Goal: Task Accomplishment & Management: Use online tool/utility

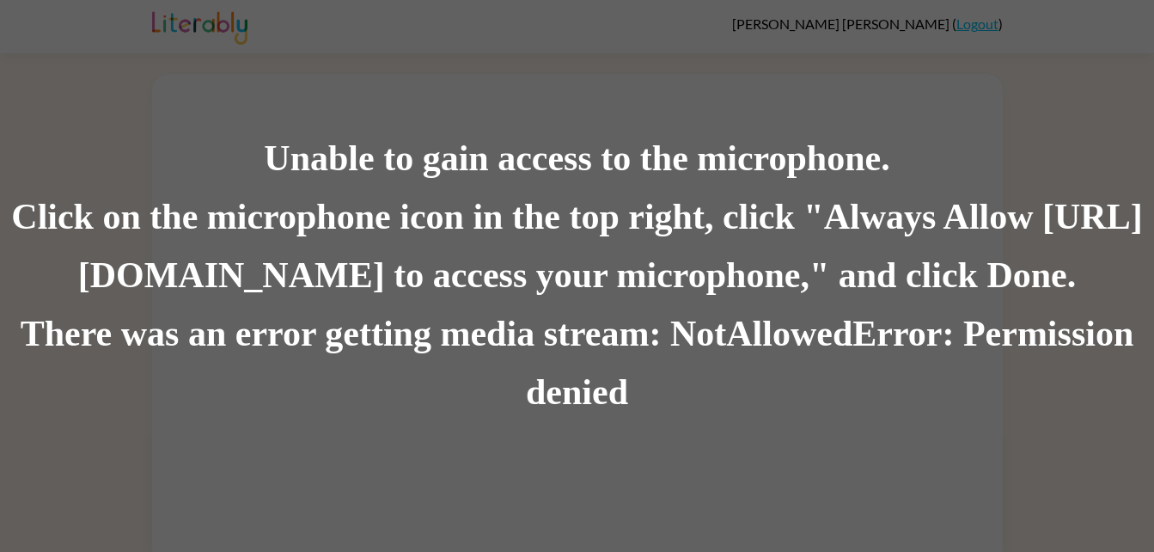
click at [602, 413] on div "There was an error getting media stream: NotAllowedError: Permission denied" at bounding box center [577, 363] width 1154 height 117
click at [557, 224] on div "Click on the microphone icon in the top right, click "Always Allow [URL][DOMAIN…" at bounding box center [577, 246] width 1154 height 117
click at [994, 337] on div "There was an error getting media stream: NotAllowedError: Permission denied" at bounding box center [577, 363] width 1154 height 117
click at [470, 127] on div "Unable to gain access to the microphone. Click on the microphone icon in the to…" at bounding box center [577, 276] width 1154 height 552
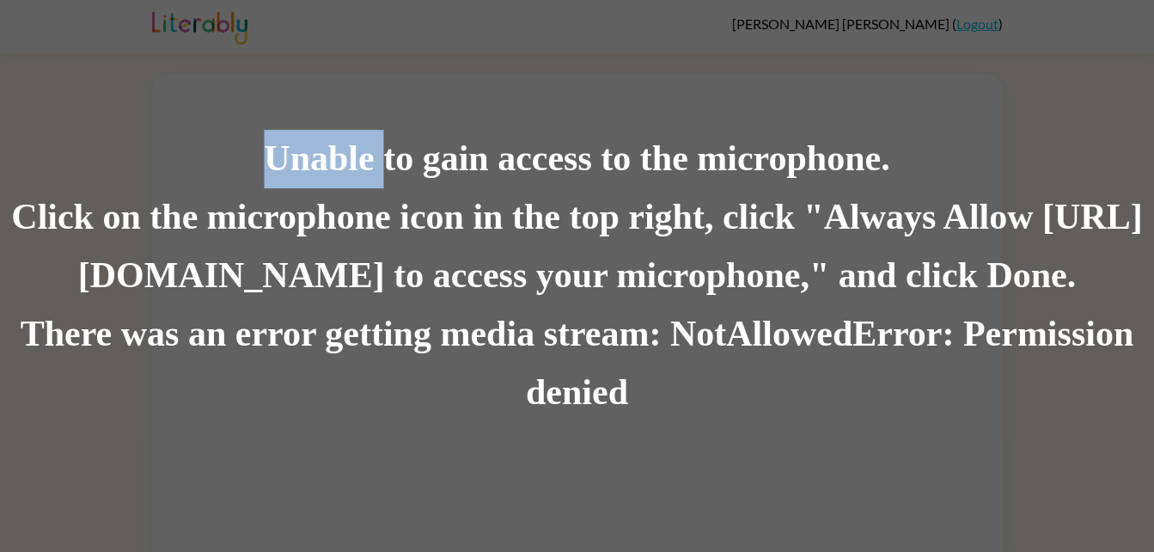
click at [470, 127] on div "Unable to gain access to the microphone. Click on the microphone icon in the to…" at bounding box center [577, 276] width 1154 height 552
click at [387, 171] on div "Unable to gain access to the microphone." at bounding box center [577, 159] width 1154 height 58
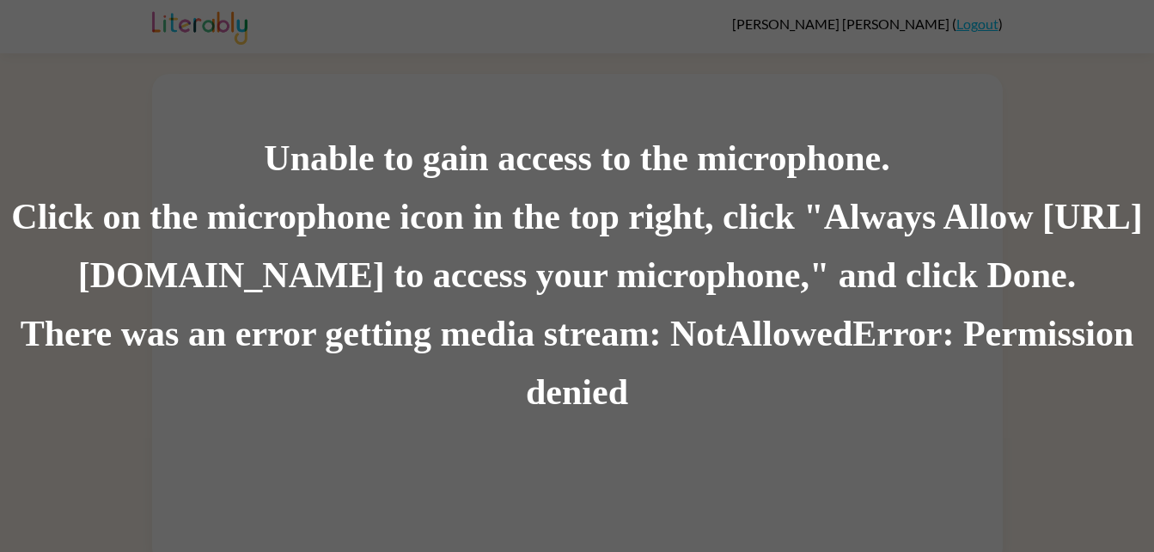
click at [388, 168] on div "Unable to gain access to the microphone." at bounding box center [577, 159] width 1154 height 58
click at [308, 146] on div "Unable to gain access to the microphone." at bounding box center [577, 159] width 1154 height 58
click at [265, 161] on div "Unable to gain access to the microphone." at bounding box center [577, 159] width 1154 height 58
click at [525, 294] on div "Click on the microphone icon in the top right, click "Always Allow [URL][DOMAIN…" at bounding box center [577, 246] width 1154 height 117
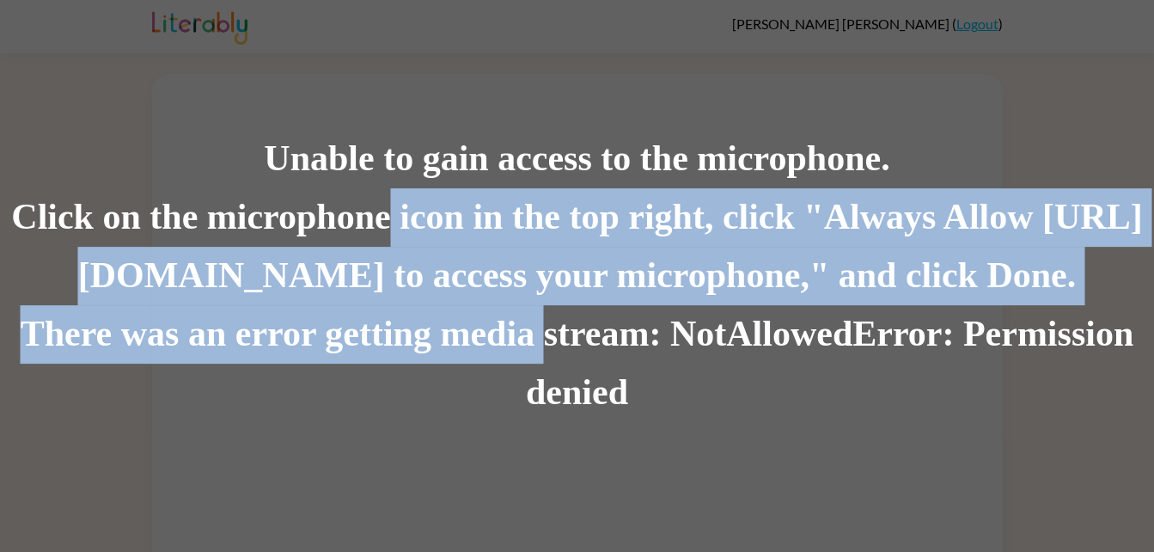
click at [441, 228] on div "Unable to gain access to the microphone. Click on the microphone icon in the to…" at bounding box center [577, 276] width 1154 height 292
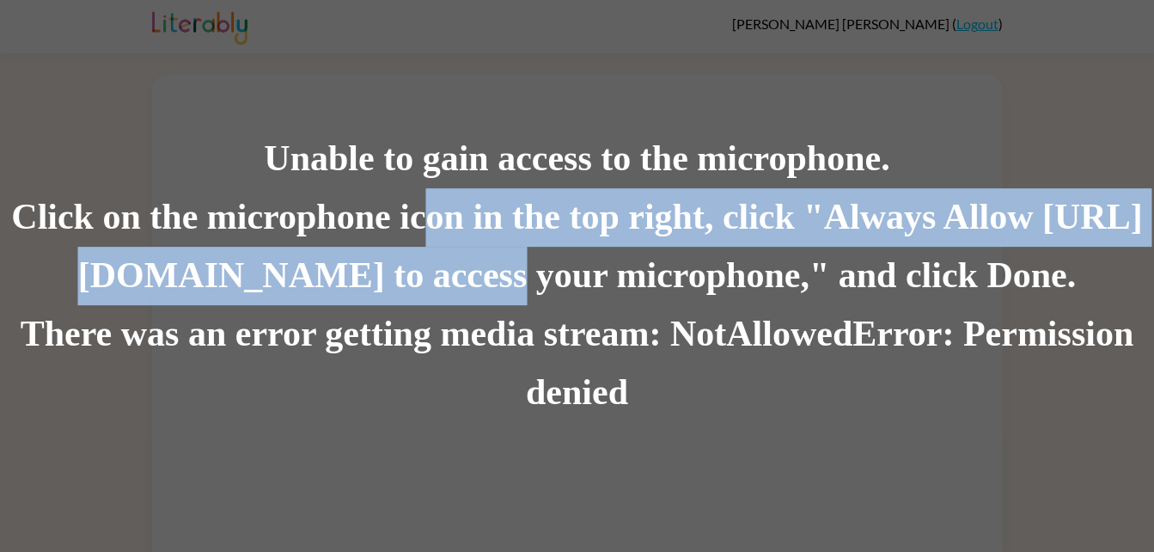
click at [486, 249] on div "Click on the microphone icon in the top right, click "Always Allow [URL][DOMAIN…" at bounding box center [577, 246] width 1154 height 117
drag, startPoint x: 486, startPoint y: 249, endPoint x: 490, endPoint y: 260, distance: 12.0
click at [490, 260] on div "Click on the microphone icon in the top right, click "Always Allow [URL][DOMAIN…" at bounding box center [577, 246] width 1154 height 117
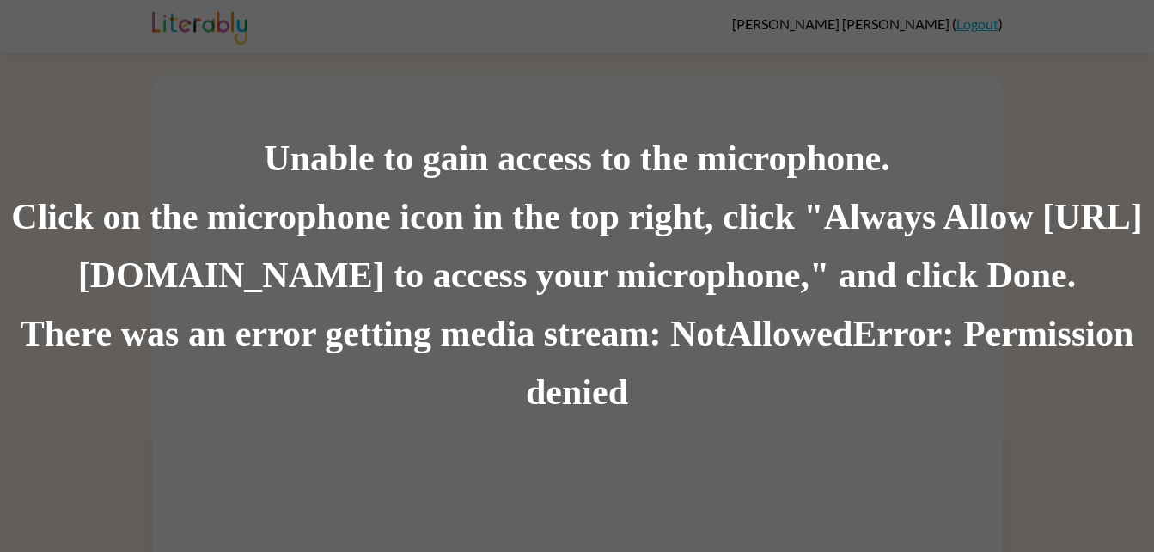
click at [496, 274] on div "Click on the microphone icon in the top right, click "Always Allow [URL][DOMAIN…" at bounding box center [577, 246] width 1154 height 117
drag, startPoint x: 759, startPoint y: 288, endPoint x: 770, endPoint y: 299, distance: 15.8
click at [770, 299] on div "Click on the microphone icon in the top right, click "Always Allow [URL][DOMAIN…" at bounding box center [577, 246] width 1154 height 117
drag, startPoint x: 770, startPoint y: 299, endPoint x: 768, endPoint y: 309, distance: 9.6
click at [768, 309] on div "Unable to gain access to the microphone. Click on the microphone icon in the to…" at bounding box center [577, 276] width 1154 height 292
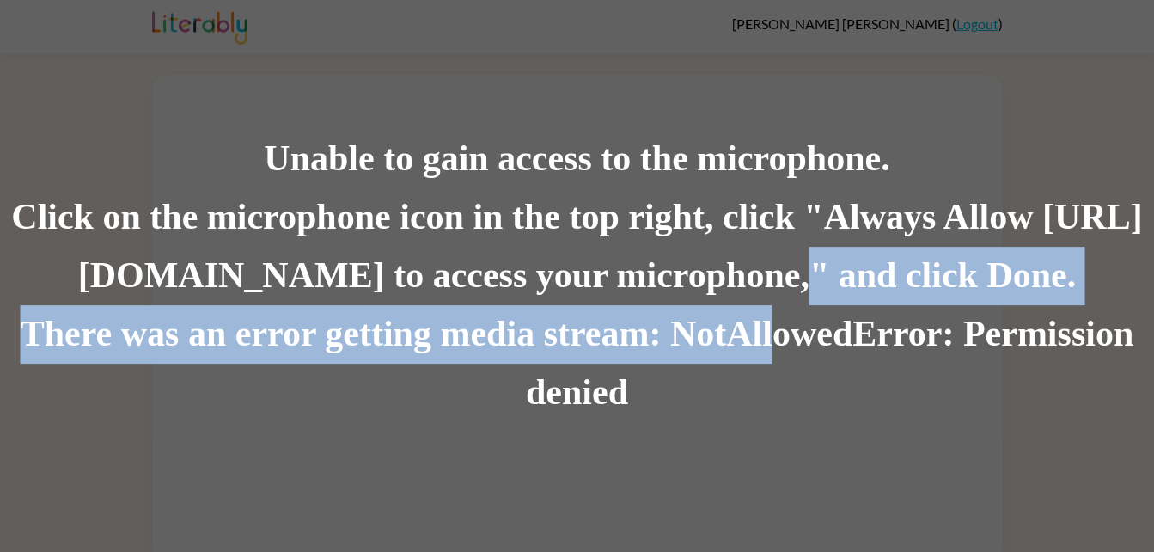
click at [768, 309] on div "There was an error getting media stream: NotAllowedError: Permission denied" at bounding box center [577, 363] width 1154 height 117
drag, startPoint x: 768, startPoint y: 309, endPoint x: 717, endPoint y: 297, distance: 52.8
click at [717, 297] on div "Unable to gain access to the microphone. Click on the microphone icon in the to…" at bounding box center [577, 276] width 1154 height 292
click at [651, 313] on div "There was an error getting media stream: NotAllowedError: Permission denied" at bounding box center [577, 363] width 1154 height 117
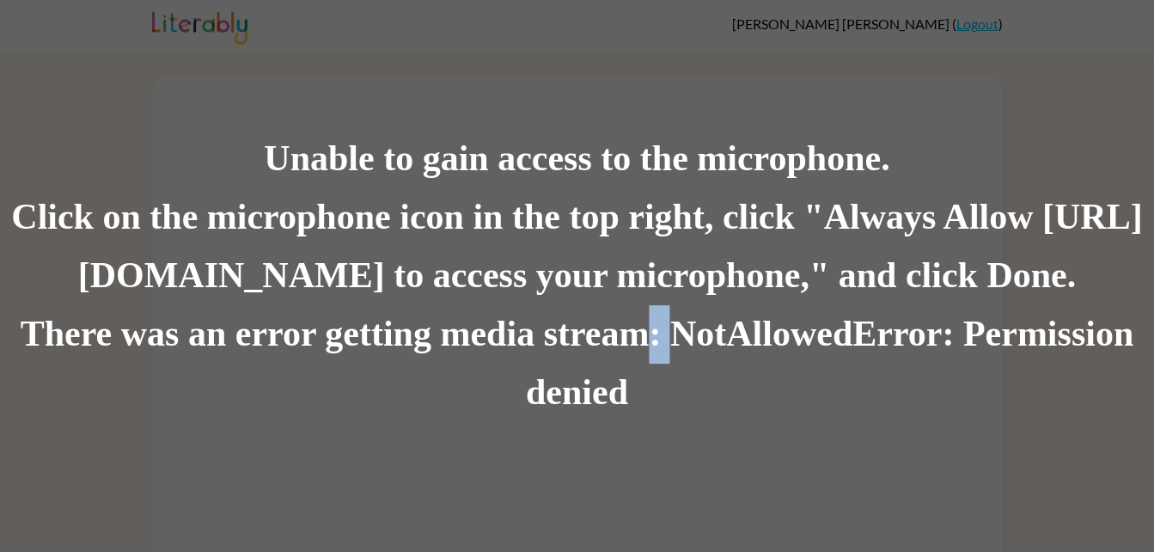
click at [651, 313] on div "There was an error getting media stream: NotAllowedError: Permission denied" at bounding box center [577, 363] width 1154 height 117
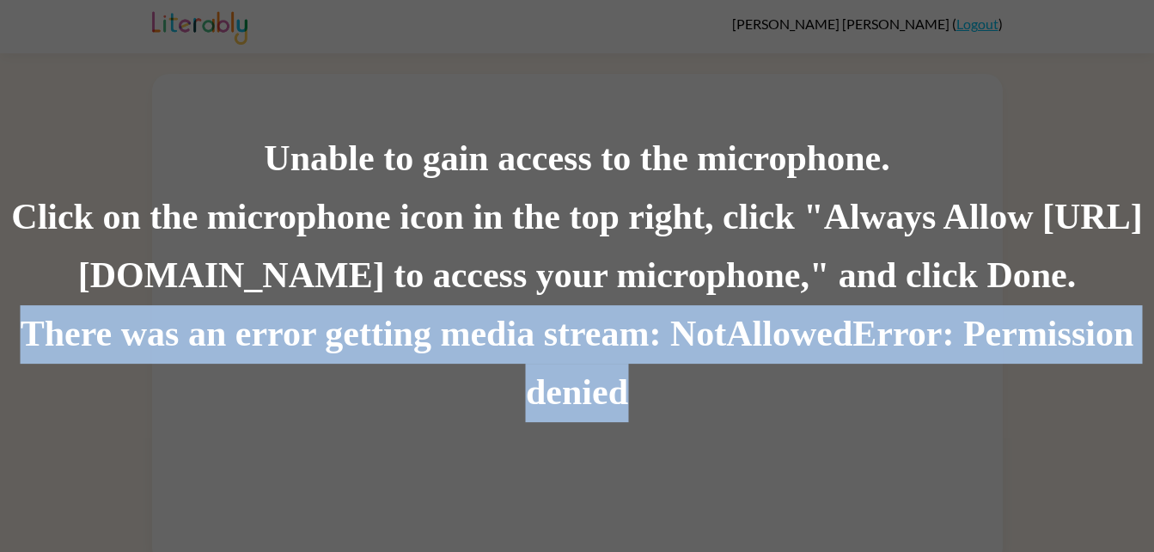
click at [651, 313] on div "There was an error getting media stream: NotAllowedError: Permission denied" at bounding box center [577, 363] width 1154 height 117
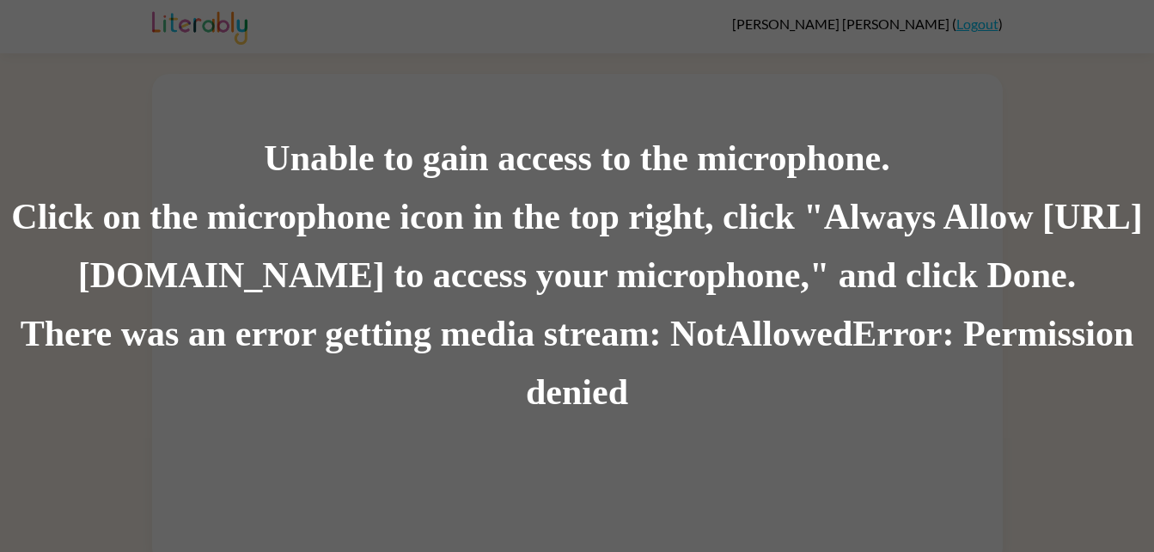
drag, startPoint x: 289, startPoint y: 113, endPoint x: 292, endPoint y: 78, distance: 34.6
click at [292, 78] on div "Unable to gain access to the microphone. Click on the microphone icon in the to…" at bounding box center [577, 276] width 1154 height 552
drag, startPoint x: 330, startPoint y: 103, endPoint x: 393, endPoint y: 153, distance: 80.1
click at [336, 119] on div "Unable to gain access to the microphone. Click on the microphone icon in the to…" at bounding box center [577, 276] width 1154 height 552
click at [430, 165] on div "Unable to gain access to the microphone." at bounding box center [577, 159] width 1154 height 58
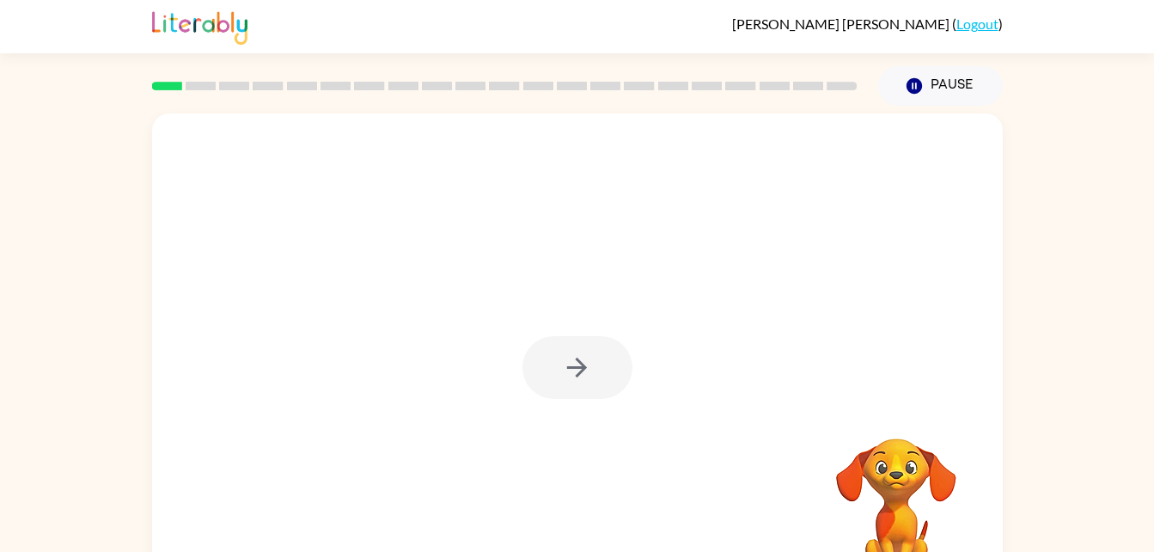
click at [542, 346] on div at bounding box center [578, 367] width 110 height 63
click at [600, 364] on button "button" at bounding box center [578, 367] width 110 height 63
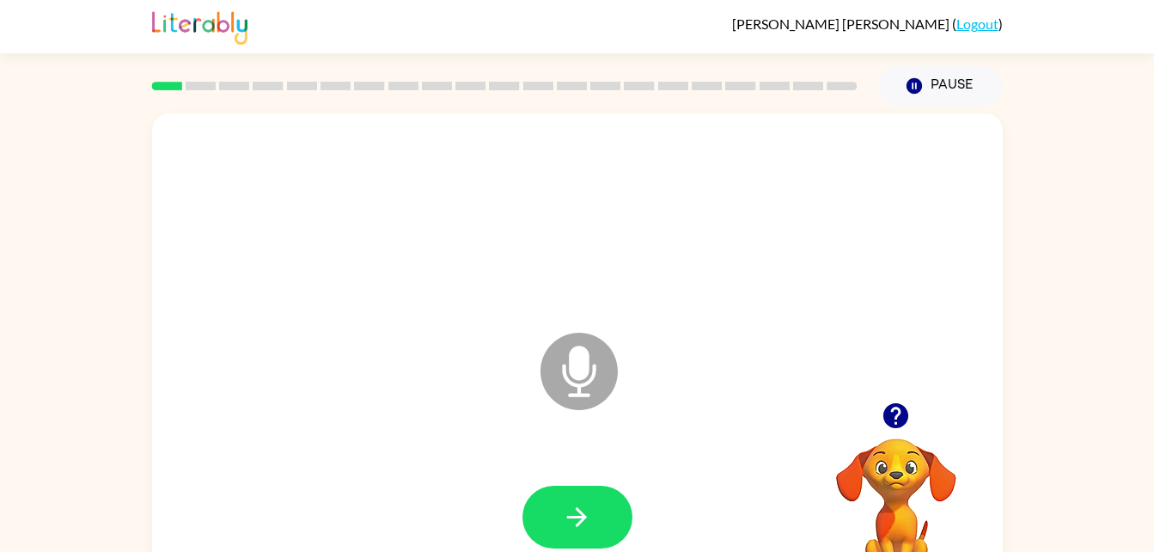
click at [583, 377] on icon "Microphone The Microphone is here when it is your turn to talk" at bounding box center [665, 392] width 258 height 129
click at [584, 332] on icon "Microphone The Microphone is here when it is your turn to talk" at bounding box center [665, 392] width 258 height 129
click at [575, 509] on icon "button" at bounding box center [577, 517] width 30 height 30
click at [592, 372] on icon "Microphone The Microphone is here when it is your turn to talk" at bounding box center [665, 392] width 258 height 129
click at [581, 339] on icon at bounding box center [579, 371] width 77 height 77
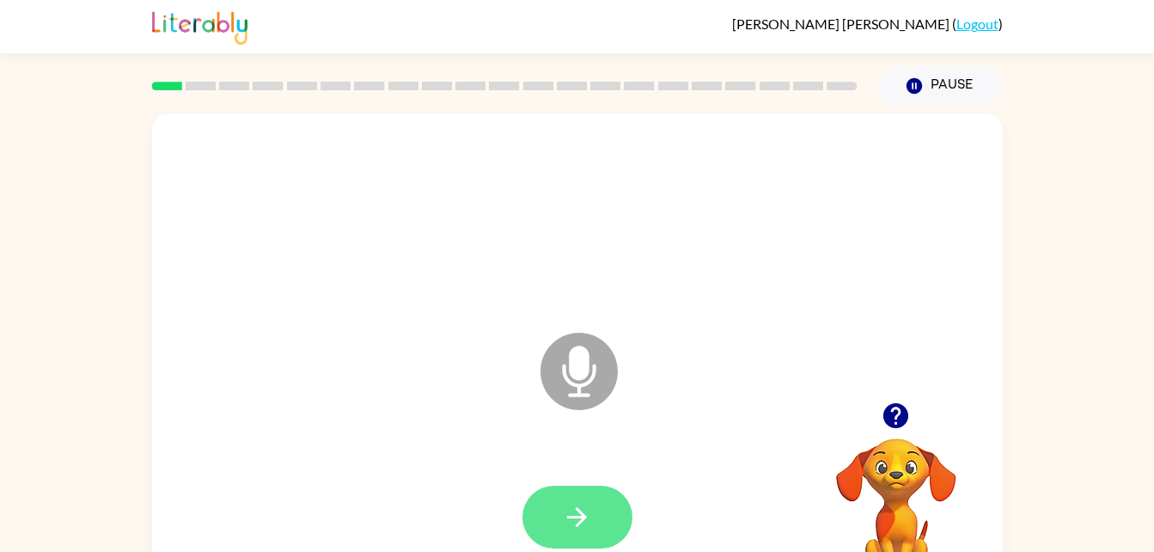
click at [581, 524] on icon "button" at bounding box center [577, 517] width 30 height 30
click at [606, 494] on button "button" at bounding box center [578, 517] width 110 height 63
click at [581, 510] on icon "button" at bounding box center [577, 517] width 30 height 30
click at [585, 506] on icon "button" at bounding box center [577, 517] width 30 height 30
click at [608, 515] on button "button" at bounding box center [578, 517] width 110 height 63
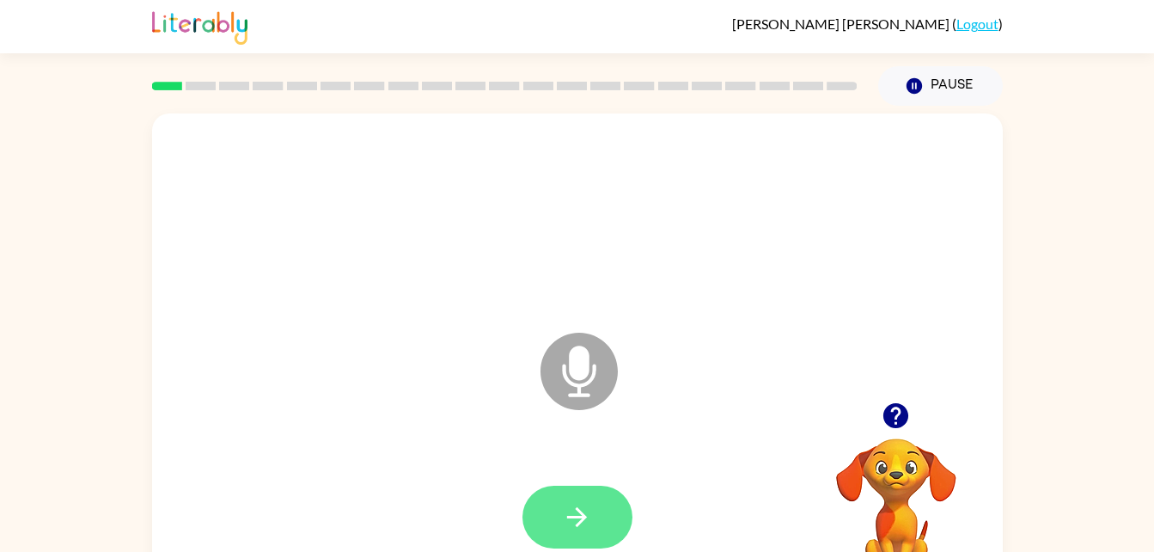
click at [579, 533] on button "button" at bounding box center [578, 517] width 110 height 63
click at [572, 381] on icon at bounding box center [579, 371] width 77 height 77
click at [564, 345] on icon at bounding box center [579, 371] width 77 height 77
click at [535, 517] on button "button" at bounding box center [578, 517] width 110 height 63
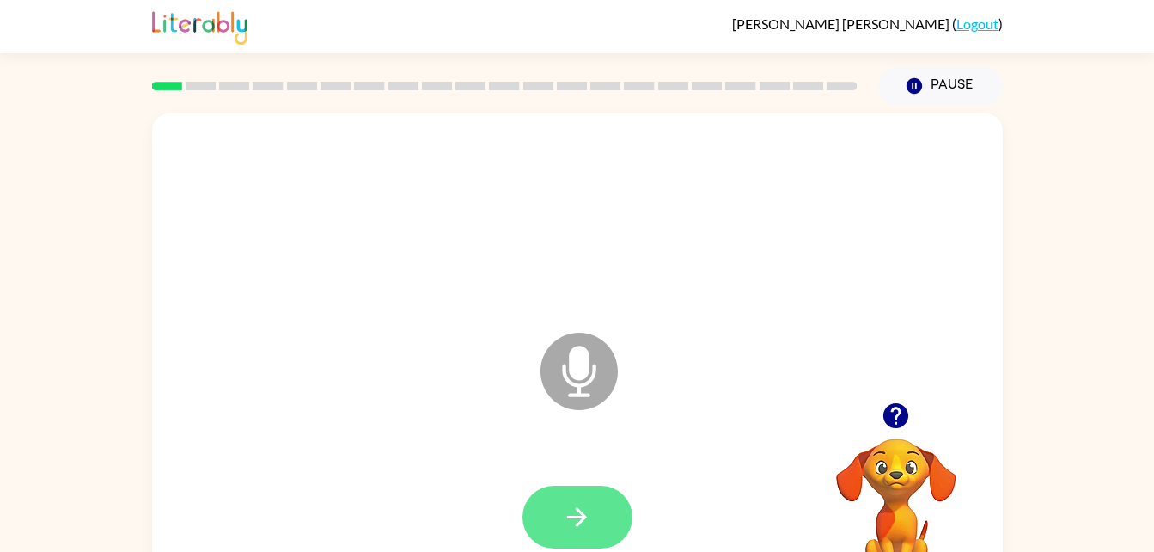
click at [615, 504] on button "button" at bounding box center [578, 517] width 110 height 63
click at [600, 358] on icon at bounding box center [579, 371] width 77 height 77
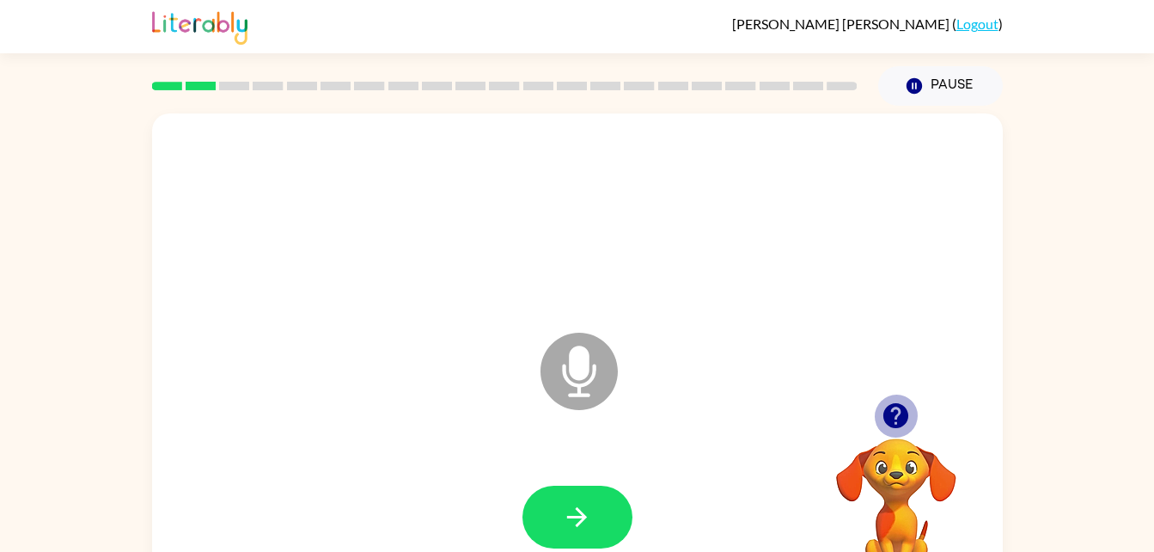
click at [888, 407] on icon "button" at bounding box center [896, 415] width 25 height 25
click at [904, 419] on icon "button" at bounding box center [896, 415] width 25 height 25
click at [584, 483] on div at bounding box center [577, 517] width 817 height 141
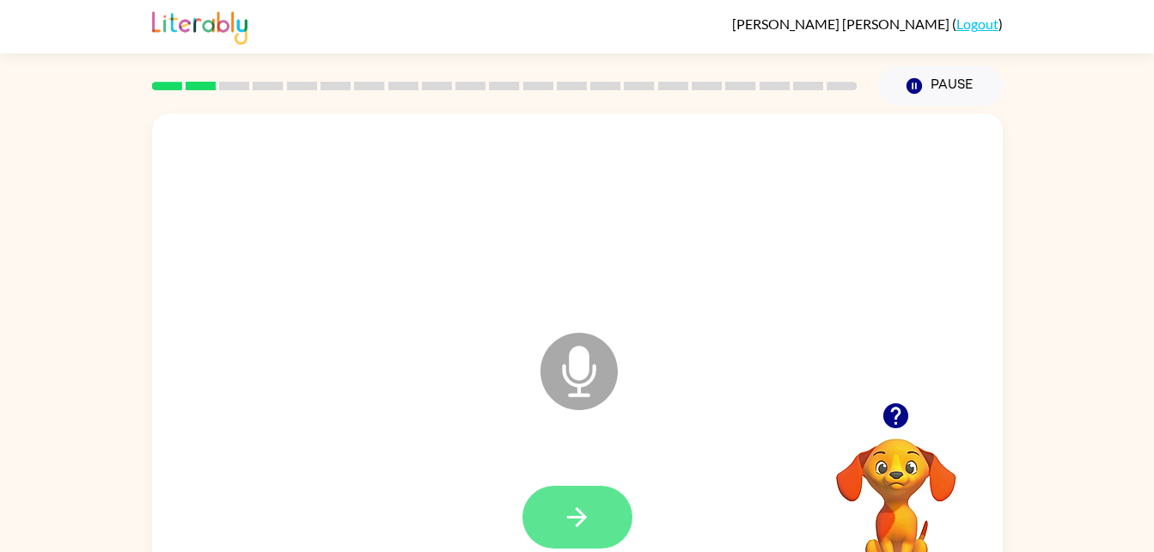
click at [590, 491] on button "button" at bounding box center [578, 517] width 110 height 63
click at [578, 514] on icon "button" at bounding box center [577, 517] width 30 height 30
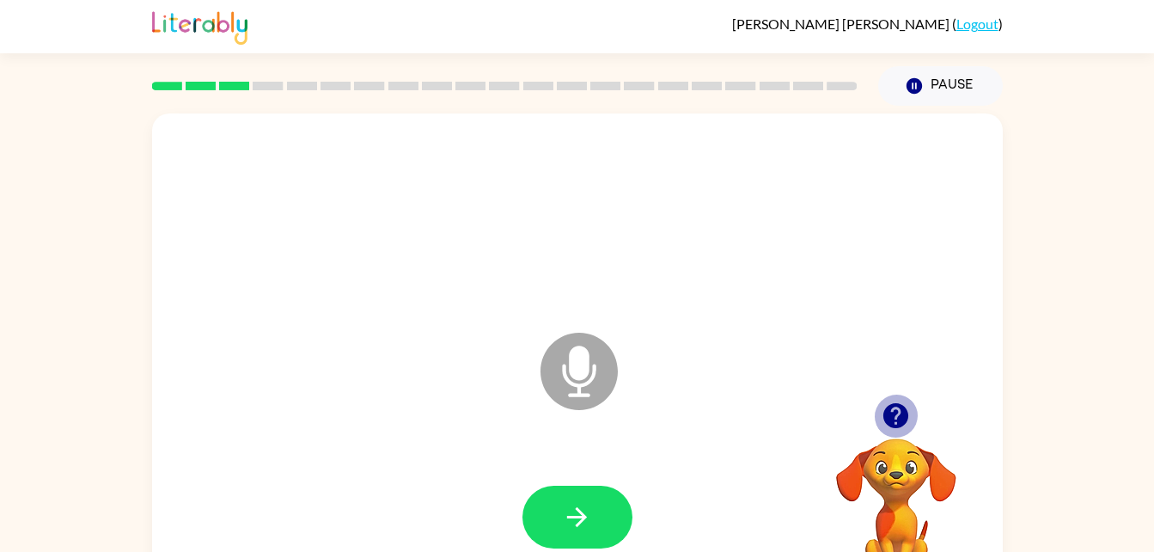
click at [898, 410] on icon "button" at bounding box center [896, 416] width 30 height 30
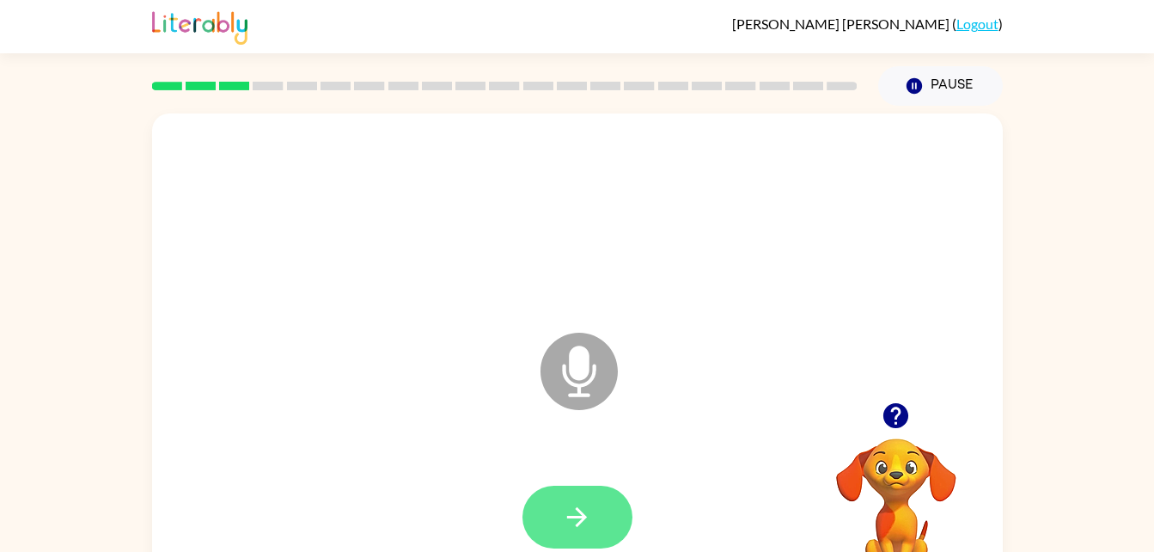
click at [582, 491] on button "button" at bounding box center [578, 517] width 110 height 63
click at [581, 465] on div at bounding box center [577, 517] width 817 height 141
click at [576, 491] on button "button" at bounding box center [578, 517] width 110 height 63
click at [603, 520] on button "button" at bounding box center [578, 517] width 110 height 63
click at [579, 507] on icon "button" at bounding box center [577, 517] width 30 height 30
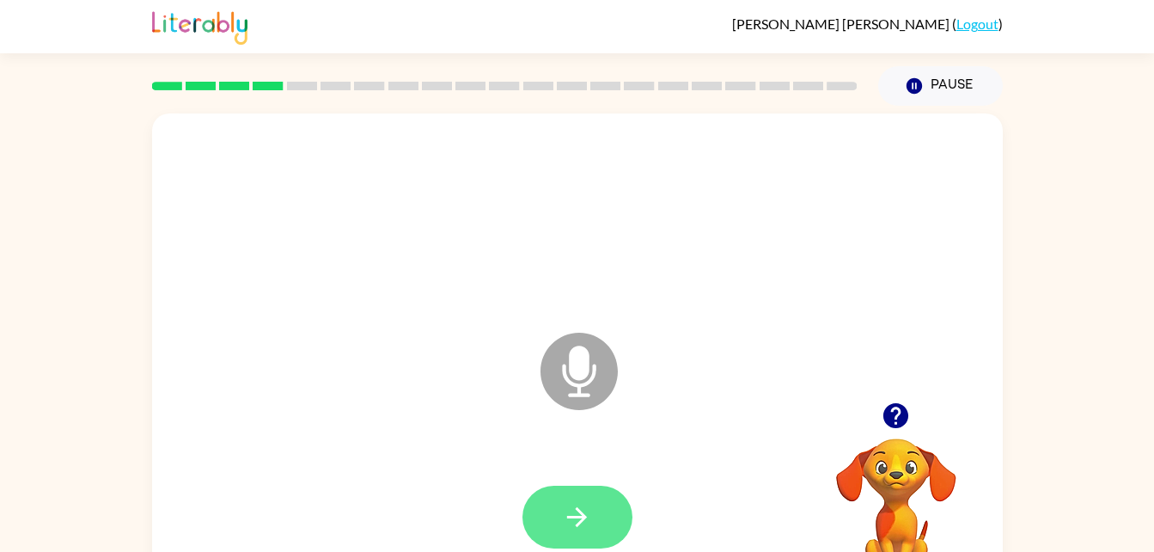
click at [578, 515] on icon "button" at bounding box center [577, 517] width 30 height 30
click at [597, 510] on button "button" at bounding box center [578, 517] width 110 height 63
click at [552, 502] on button "button" at bounding box center [578, 517] width 110 height 63
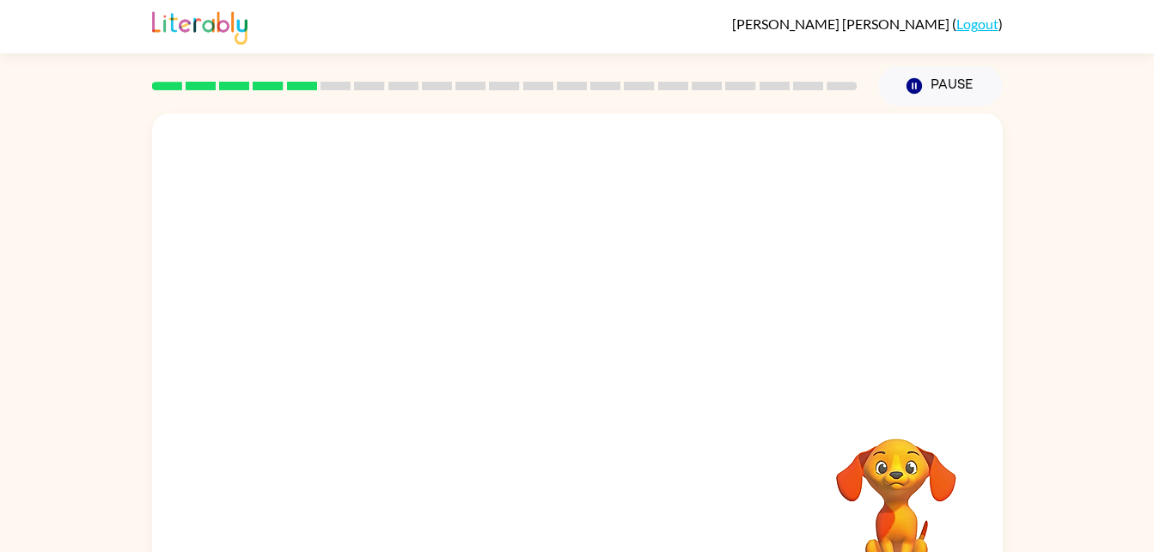
drag, startPoint x: 992, startPoint y: 391, endPoint x: 416, endPoint y: 535, distance: 593.7
drag, startPoint x: 416, startPoint y: 535, endPoint x: 902, endPoint y: 419, distance: 499.5
click at [902, 419] on video "Your browser must support playing .mp4 files to use Literably. Please try using…" at bounding box center [897, 498] width 172 height 172
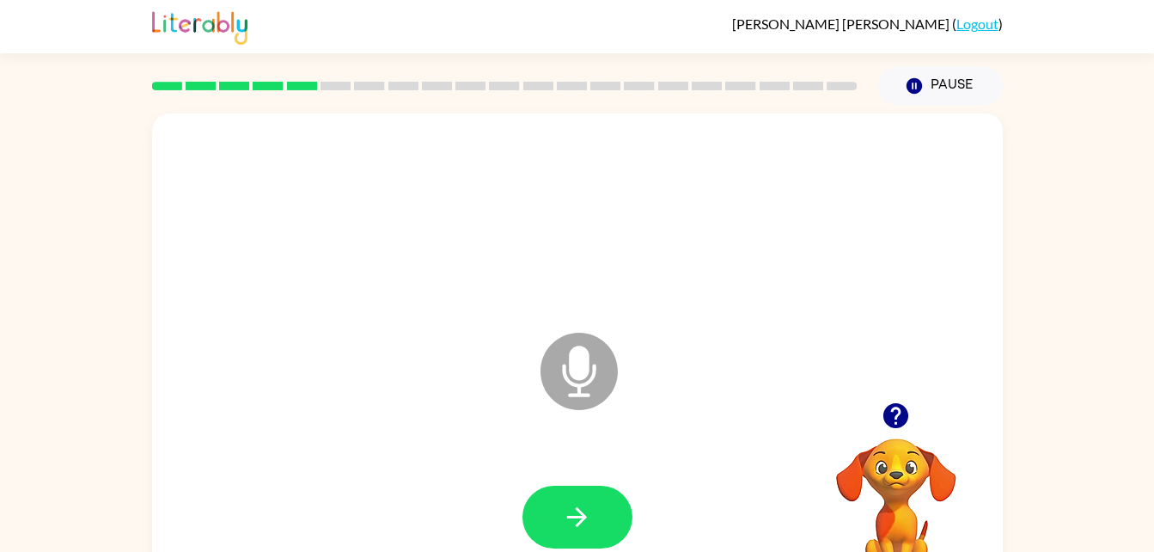
drag, startPoint x: 780, startPoint y: 425, endPoint x: 639, endPoint y: 552, distance: 189.9
click at [639, 551] on html "[PERSON_NAME] ( Logout ) Pause Pause Microphone The Microphone is here when it …" at bounding box center [577, 302] width 1154 height 604
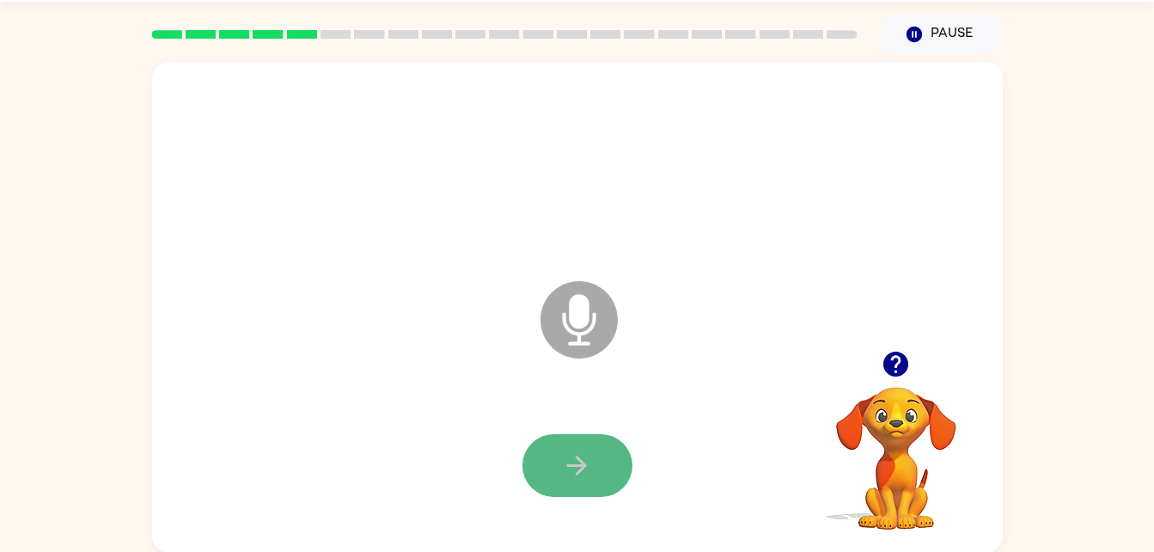
click at [615, 462] on button "button" at bounding box center [578, 465] width 110 height 63
click at [614, 467] on button "button" at bounding box center [578, 465] width 110 height 63
drag, startPoint x: 614, startPoint y: 467, endPoint x: 978, endPoint y: 468, distance: 364.4
click at [978, 468] on video "Your browser must support playing .mp4 files to use Literably. Please try using…" at bounding box center [897, 446] width 172 height 172
click at [1001, 374] on div "Microphone The Microphone is here when it is your turn to talk" at bounding box center [577, 307] width 851 height 491
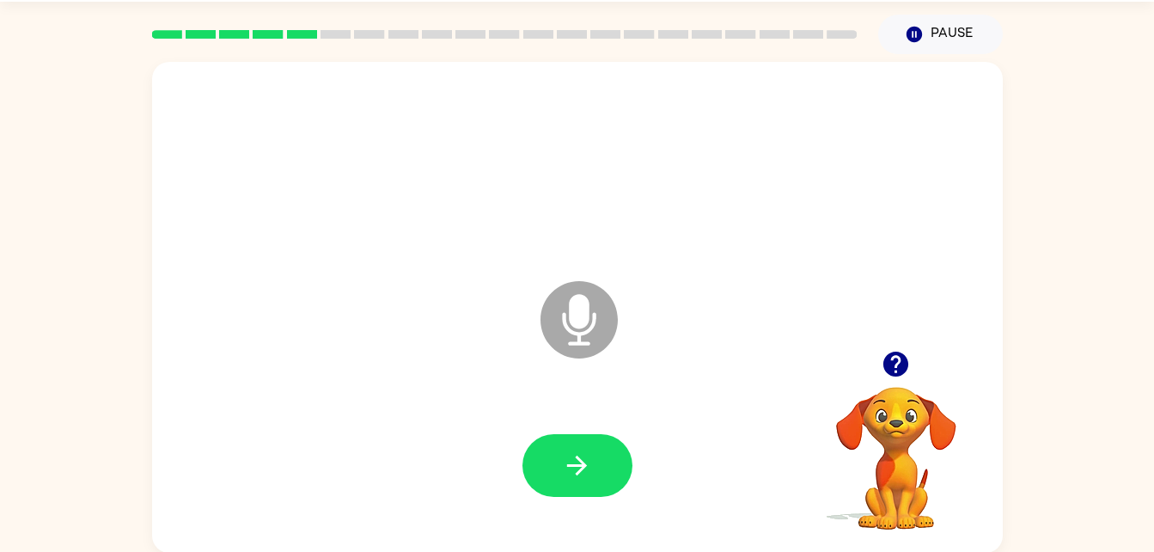
click at [1001, 374] on div "Microphone The Microphone is here when it is your turn to talk" at bounding box center [577, 307] width 851 height 491
click at [927, 36] on button "Pause Pause" at bounding box center [940, 35] width 125 height 40
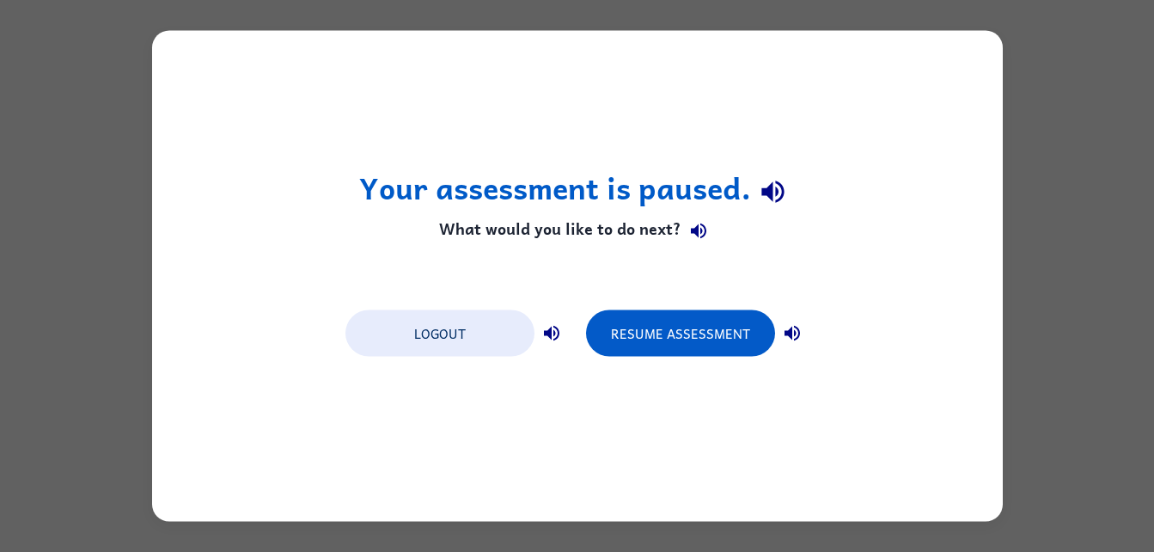
scroll to position [0, 0]
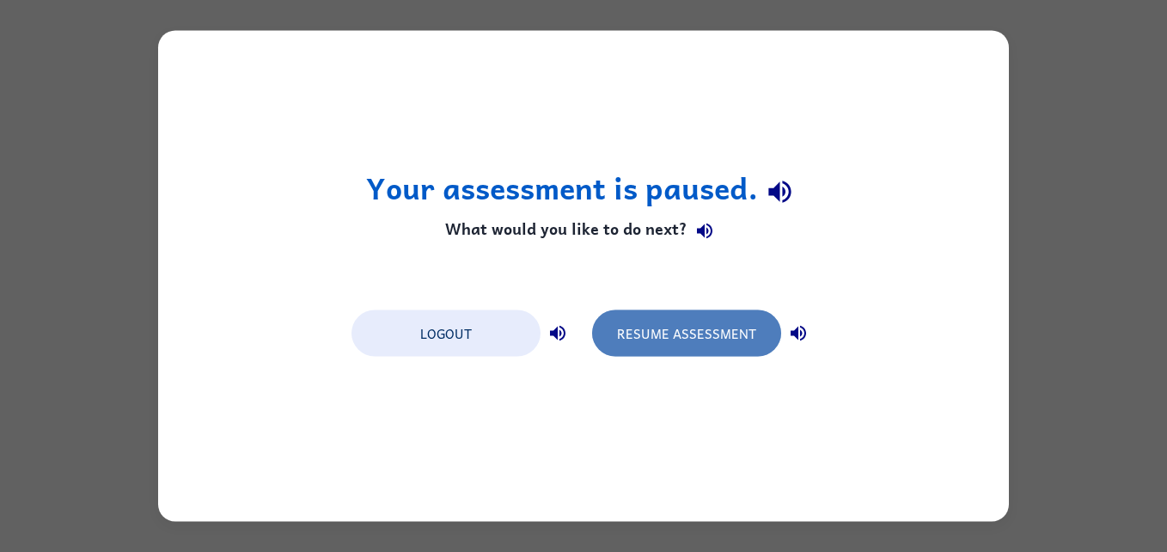
click at [723, 332] on button "Resume Assessment" at bounding box center [686, 333] width 189 height 46
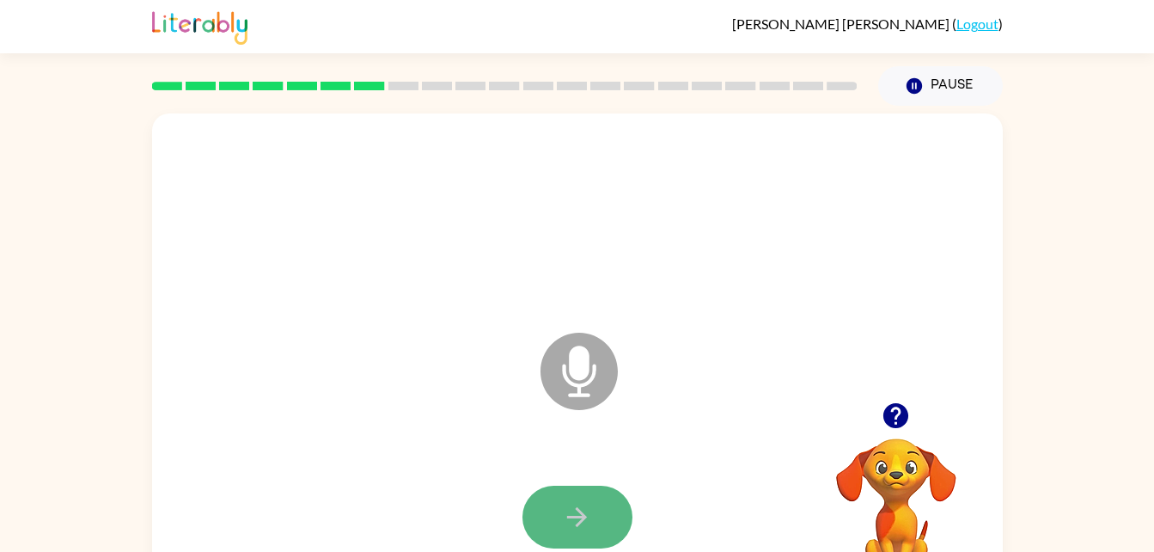
click at [565, 486] on button "button" at bounding box center [578, 517] width 110 height 63
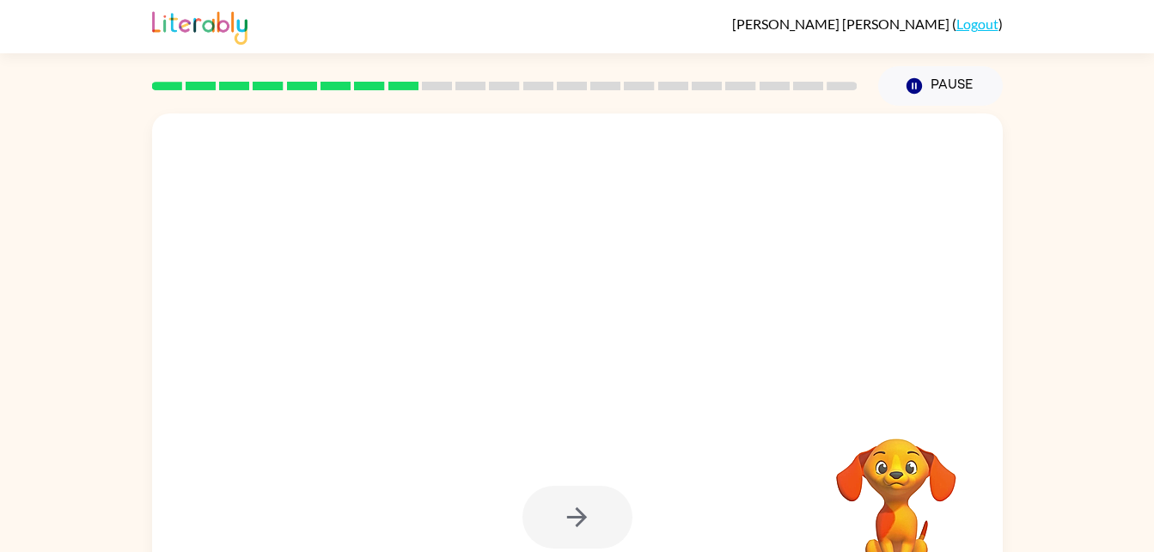
drag, startPoint x: 577, startPoint y: 454, endPoint x: 578, endPoint y: 470, distance: 16.4
click at [578, 470] on div at bounding box center [577, 517] width 817 height 141
click at [580, 481] on div at bounding box center [577, 517] width 817 height 141
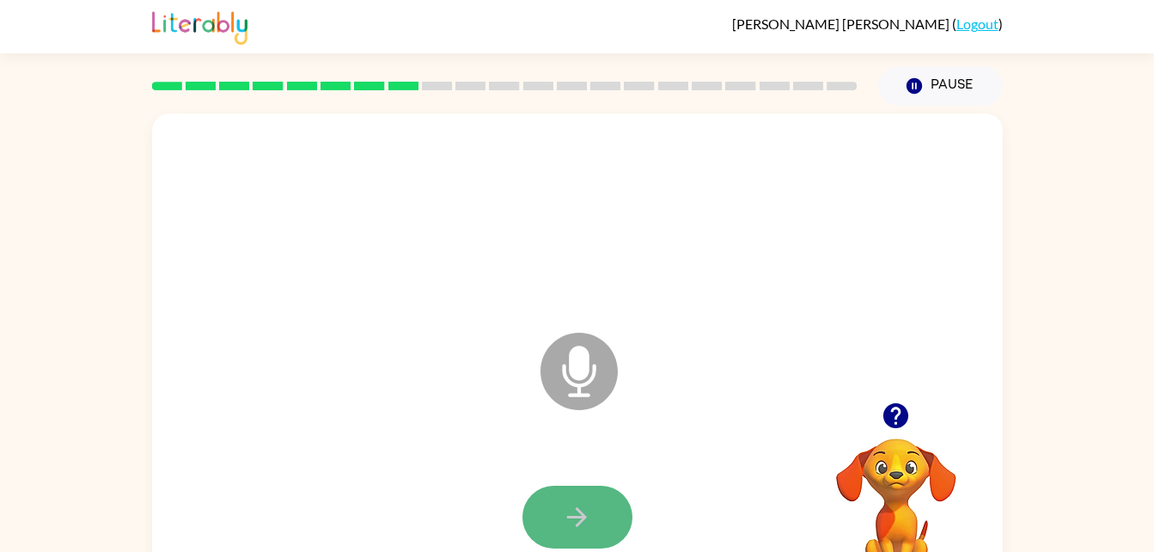
click at [560, 520] on button "button" at bounding box center [578, 517] width 110 height 63
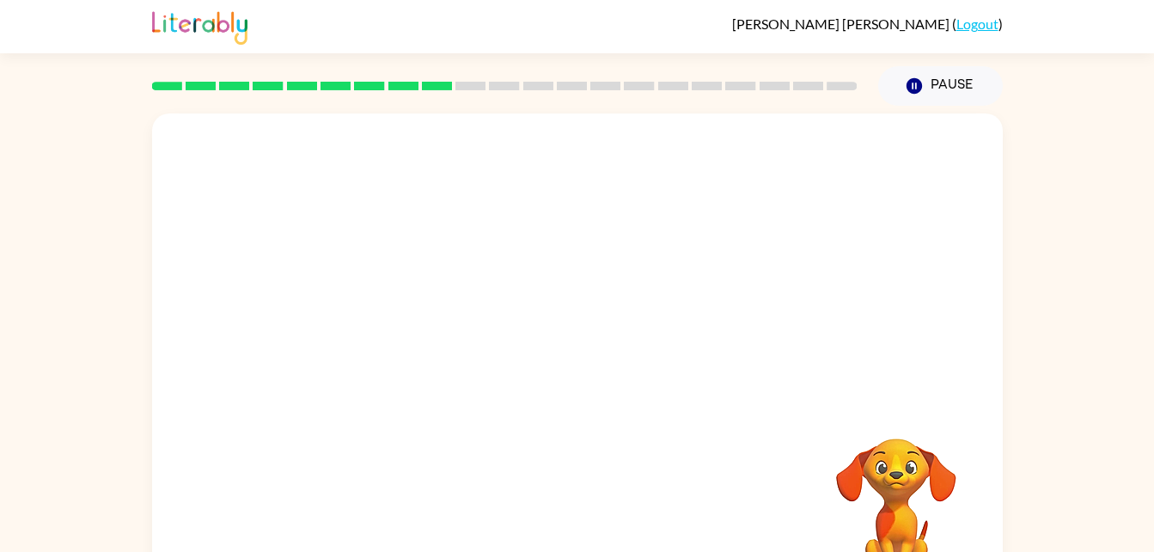
drag, startPoint x: 560, startPoint y: 520, endPoint x: 553, endPoint y: 556, distance: 36.7
drag, startPoint x: 553, startPoint y: 556, endPoint x: 329, endPoint y: 397, distance: 274.3
click at [329, 397] on div at bounding box center [577, 257] width 851 height 289
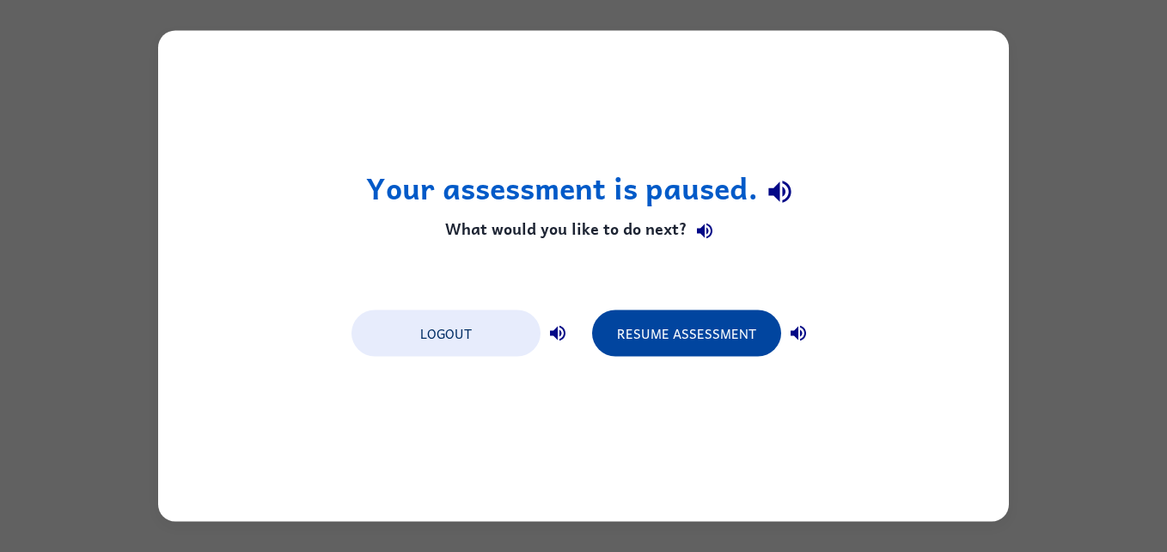
click at [709, 323] on button "Resume Assessment" at bounding box center [686, 333] width 189 height 46
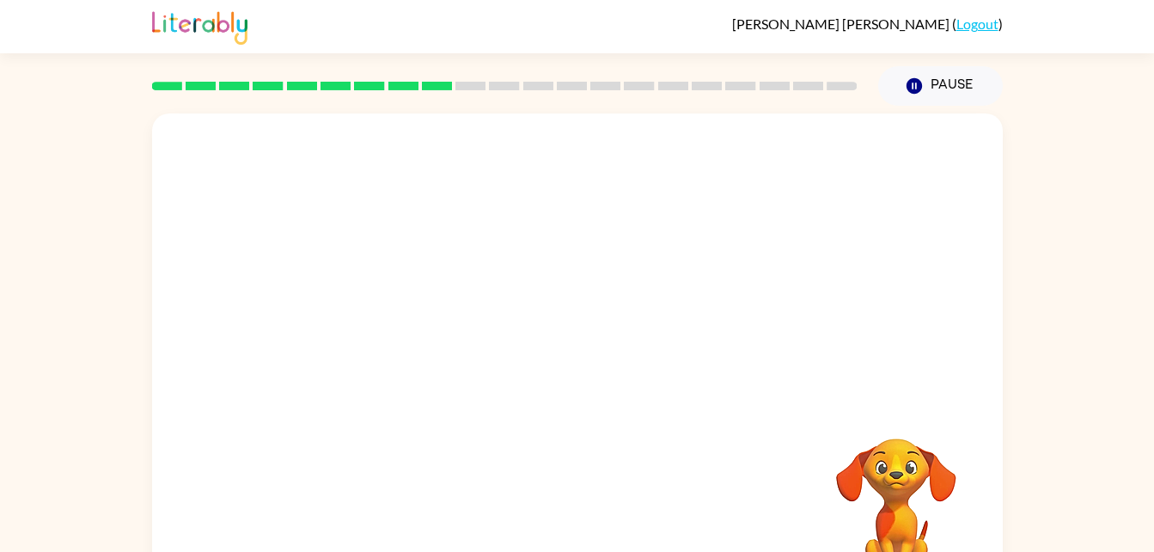
click at [707, 480] on div "Your browser must support playing .mp4 files to use Literably. Please try using…" at bounding box center [577, 358] width 851 height 491
click at [957, 87] on button "Pause Pause" at bounding box center [940, 86] width 125 height 40
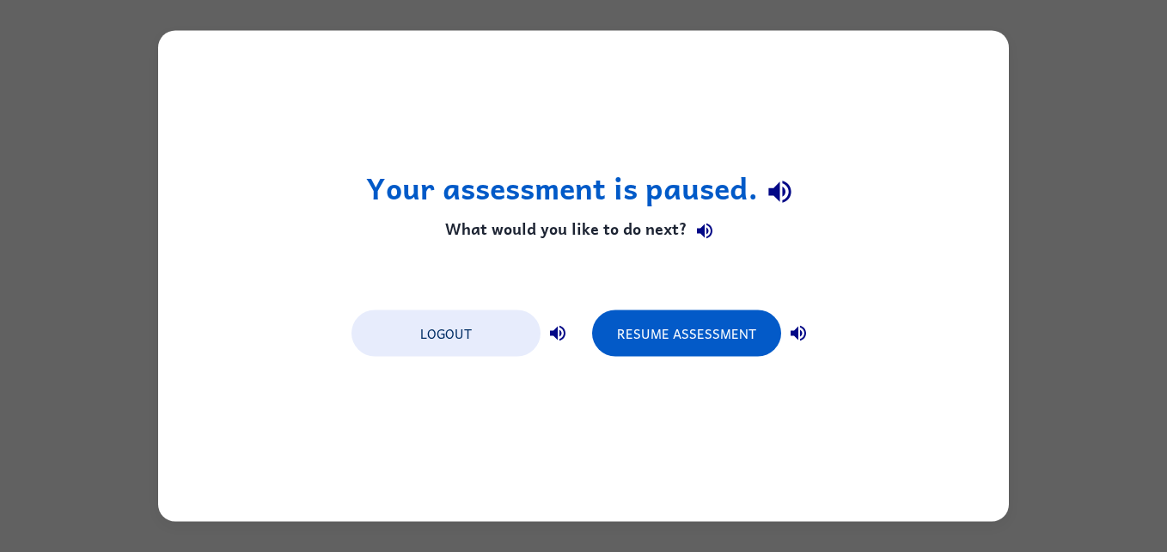
click at [790, 340] on icon "button" at bounding box center [798, 333] width 21 height 21
click at [560, 331] on icon "button" at bounding box center [557, 333] width 15 height 15
click at [805, 342] on icon "button" at bounding box center [798, 333] width 21 height 21
click at [795, 344] on button "button" at bounding box center [798, 333] width 34 height 34
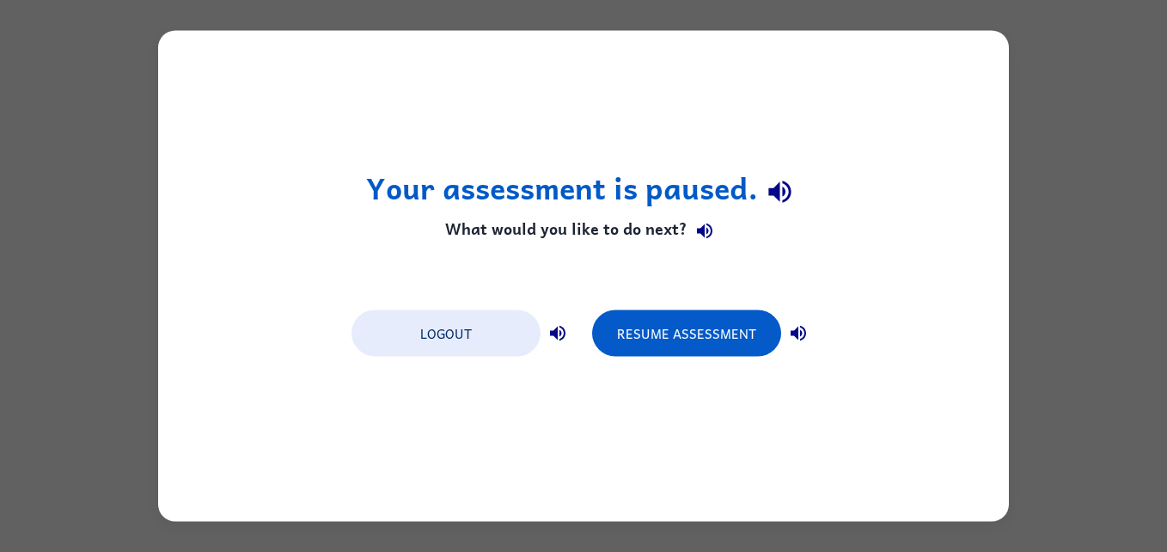
click at [795, 344] on button "button" at bounding box center [798, 333] width 34 height 34
click at [793, 349] on button "button" at bounding box center [798, 333] width 34 height 34
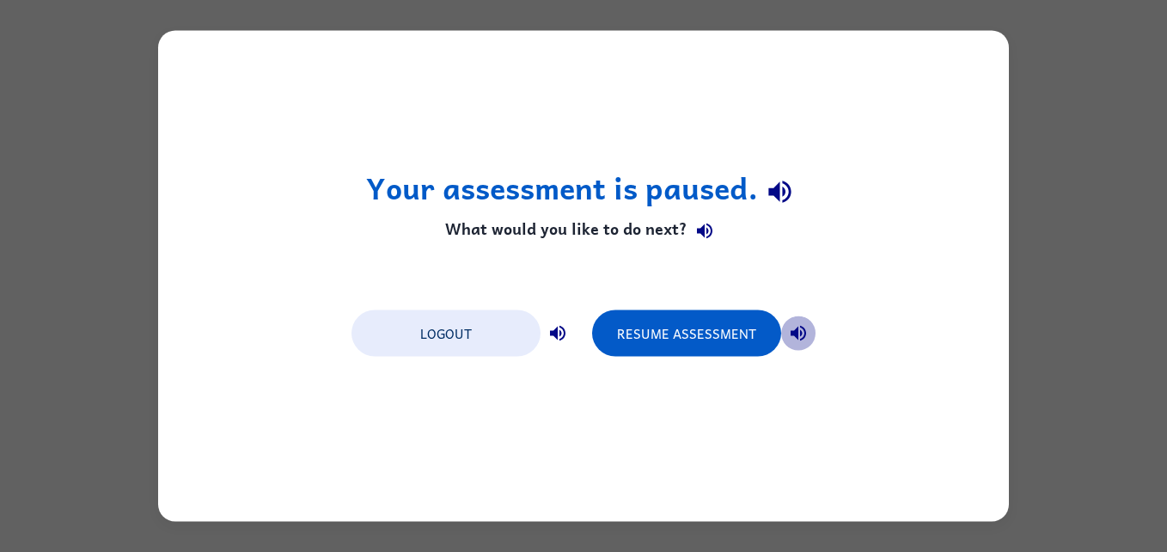
click at [793, 349] on button "button" at bounding box center [798, 333] width 34 height 34
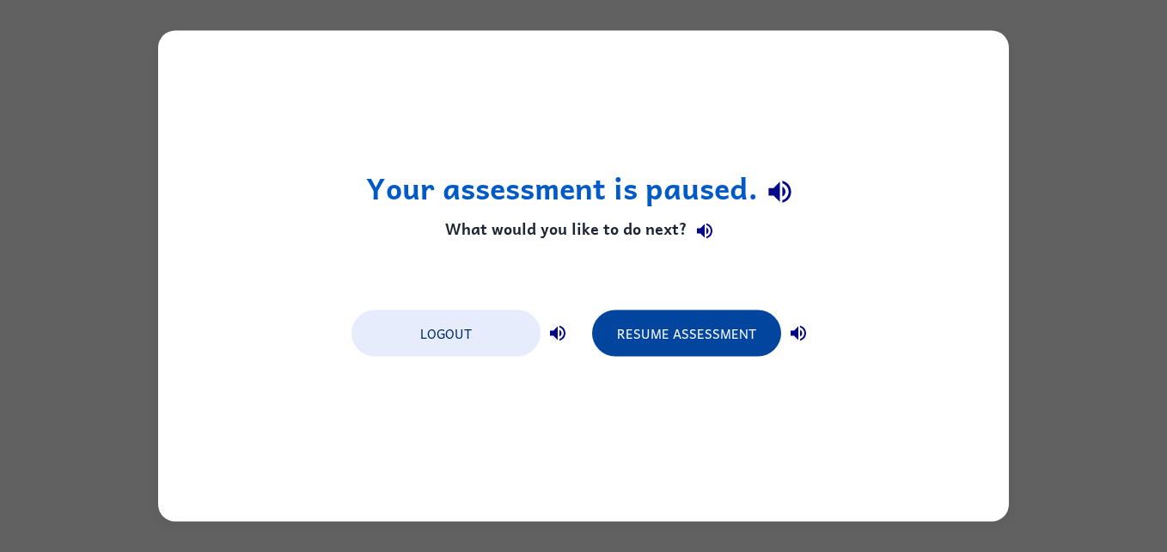
click at [714, 329] on button "Resume Assessment" at bounding box center [686, 333] width 189 height 46
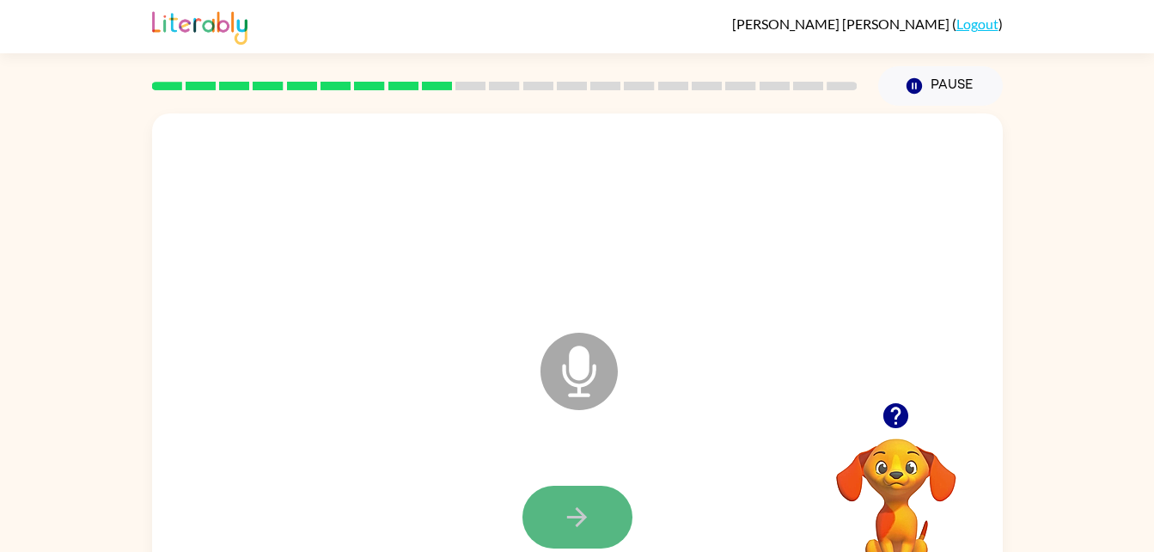
click at [593, 515] on button "button" at bounding box center [578, 517] width 110 height 63
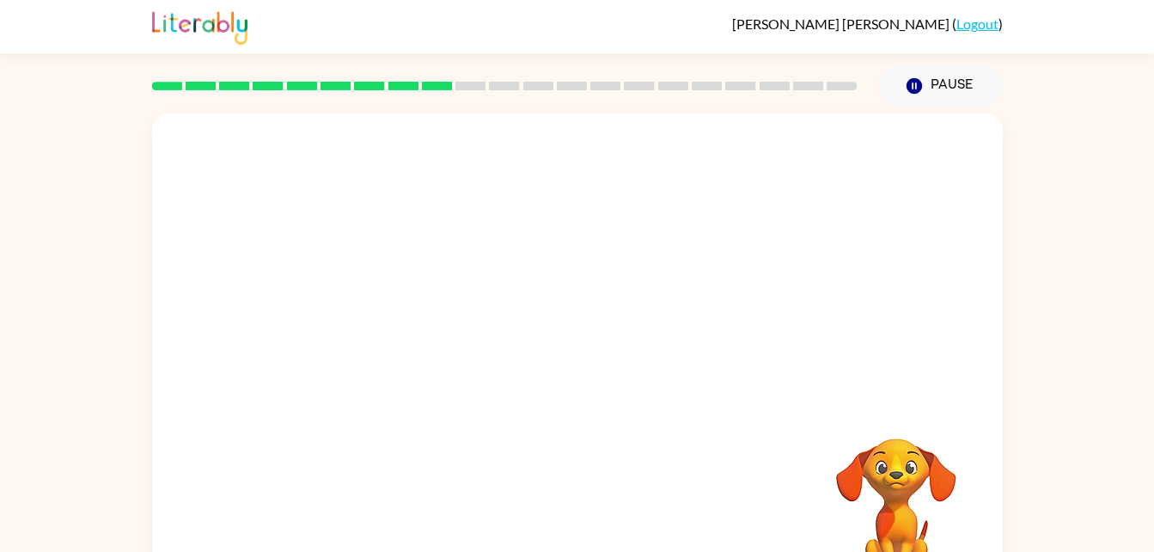
drag, startPoint x: 470, startPoint y: 236, endPoint x: 0, endPoint y: 354, distance: 484.9
click at [0, 354] on html "[PERSON_NAME] ( Logout ) Pause Pause Your browser must support playing .mp4 fil…" at bounding box center [577, 302] width 1154 height 604
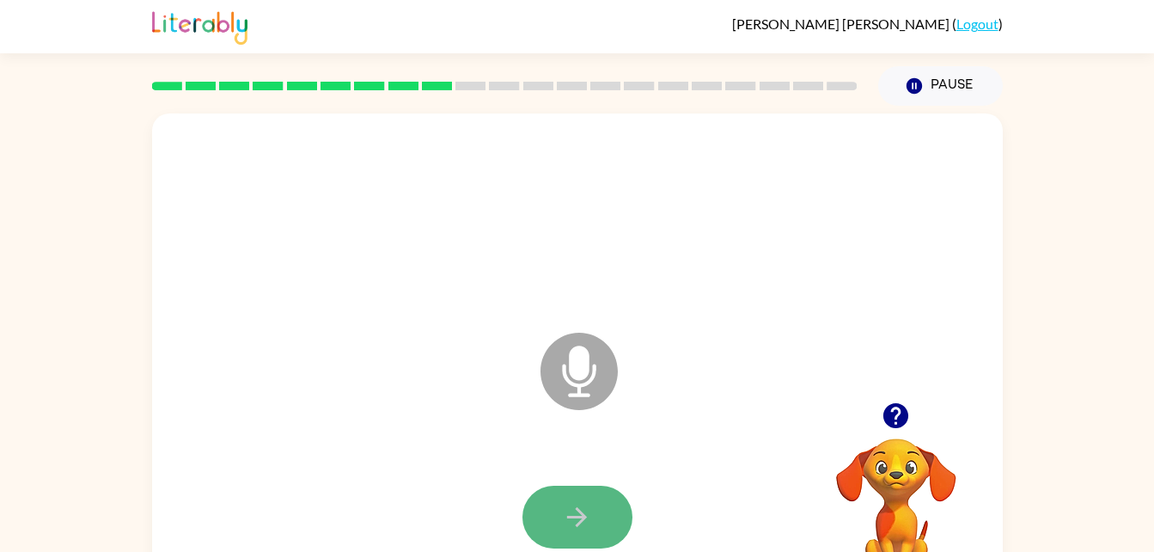
click at [543, 523] on button "button" at bounding box center [578, 517] width 110 height 63
click at [542, 521] on button "button" at bounding box center [578, 517] width 110 height 63
click at [515, 510] on div at bounding box center [577, 517] width 817 height 141
click at [528, 527] on button "button" at bounding box center [578, 517] width 110 height 63
click at [783, 489] on div at bounding box center [577, 517] width 817 height 141
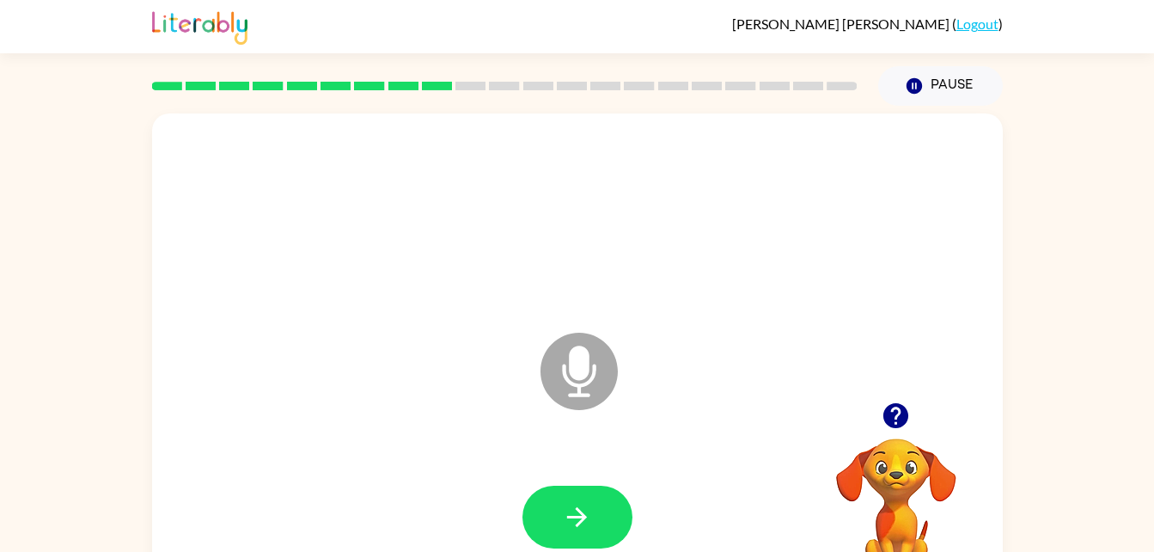
scroll to position [12, 0]
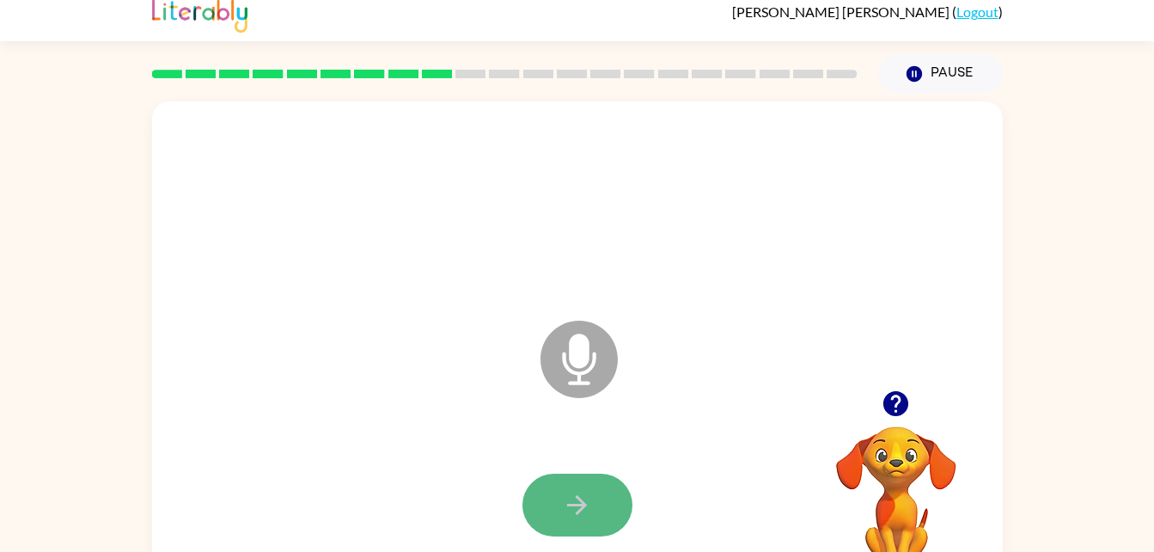
click at [527, 520] on button "button" at bounding box center [578, 505] width 110 height 63
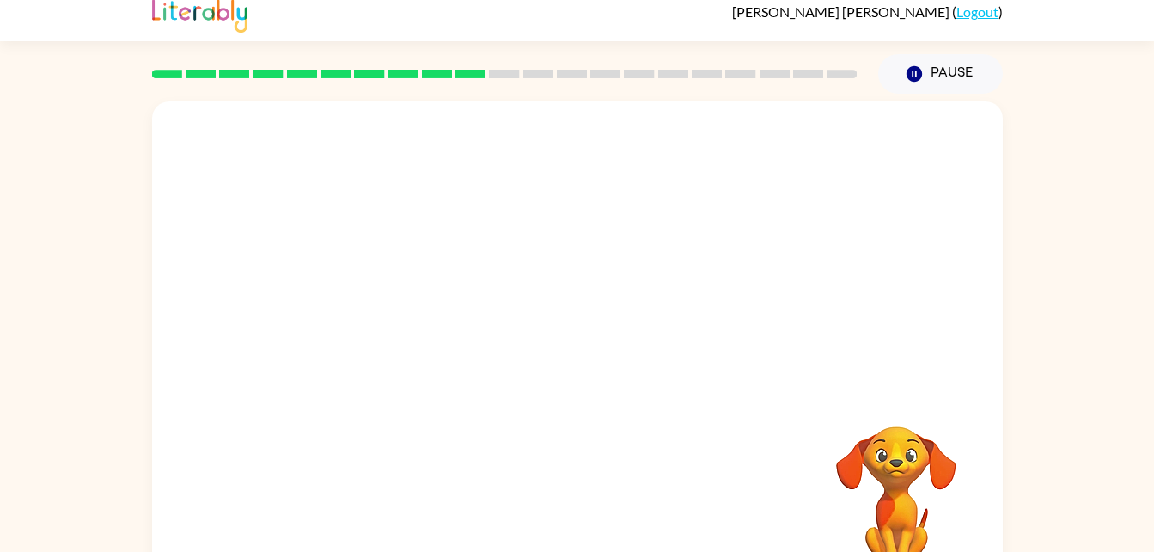
click at [517, 514] on div at bounding box center [577, 505] width 817 height 141
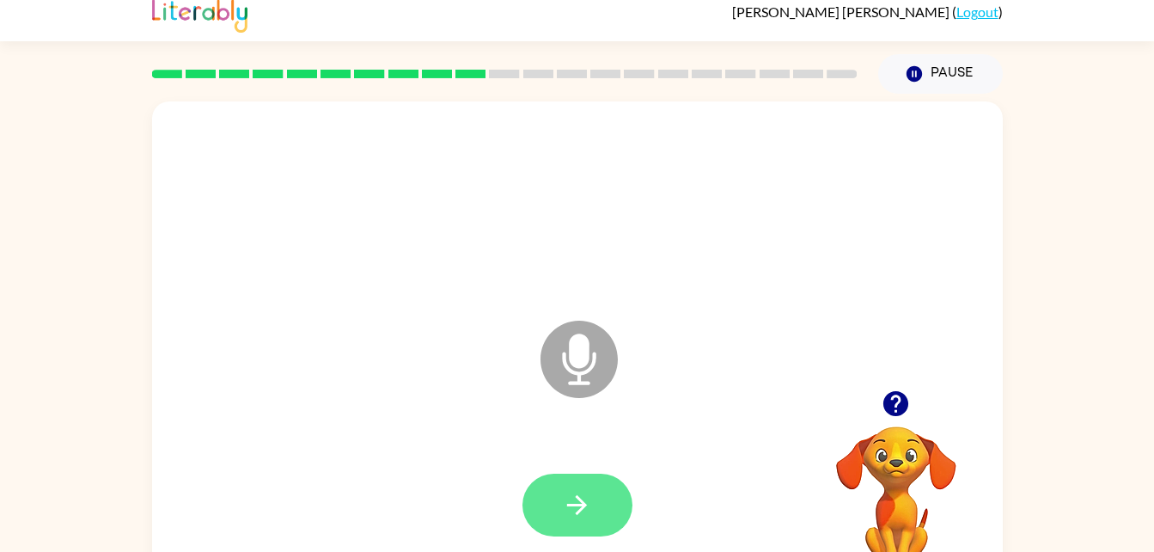
click at [580, 504] on icon "button" at bounding box center [577, 505] width 20 height 20
click at [589, 482] on button "button" at bounding box center [578, 505] width 110 height 63
click at [564, 526] on button "button" at bounding box center [578, 505] width 110 height 63
click at [573, 517] on icon "button" at bounding box center [577, 505] width 30 height 30
click at [607, 500] on button "button" at bounding box center [578, 505] width 110 height 63
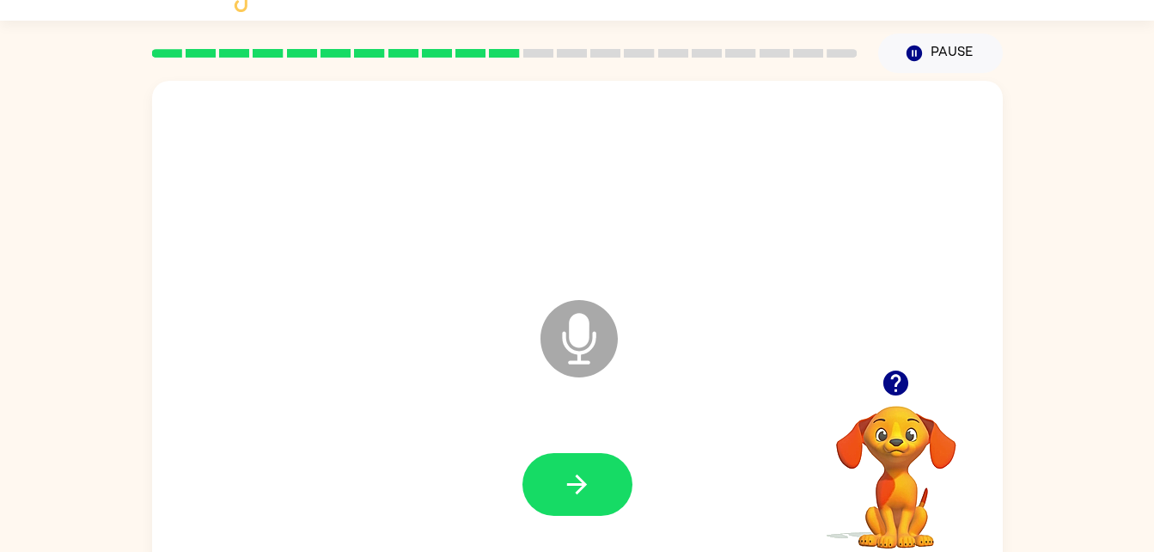
scroll to position [34, 0]
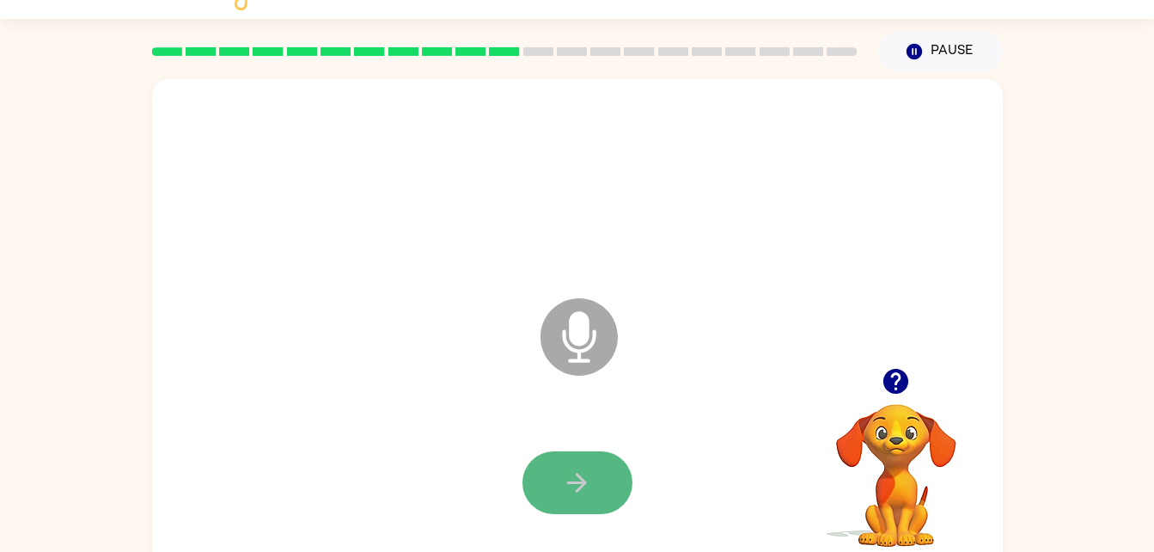
click at [610, 498] on button "button" at bounding box center [578, 482] width 110 height 63
click at [610, 498] on div at bounding box center [577, 483] width 817 height 141
click at [610, 498] on button "button" at bounding box center [578, 482] width 110 height 63
click at [600, 486] on button "button" at bounding box center [578, 482] width 110 height 63
click at [600, 487] on button "button" at bounding box center [578, 482] width 110 height 63
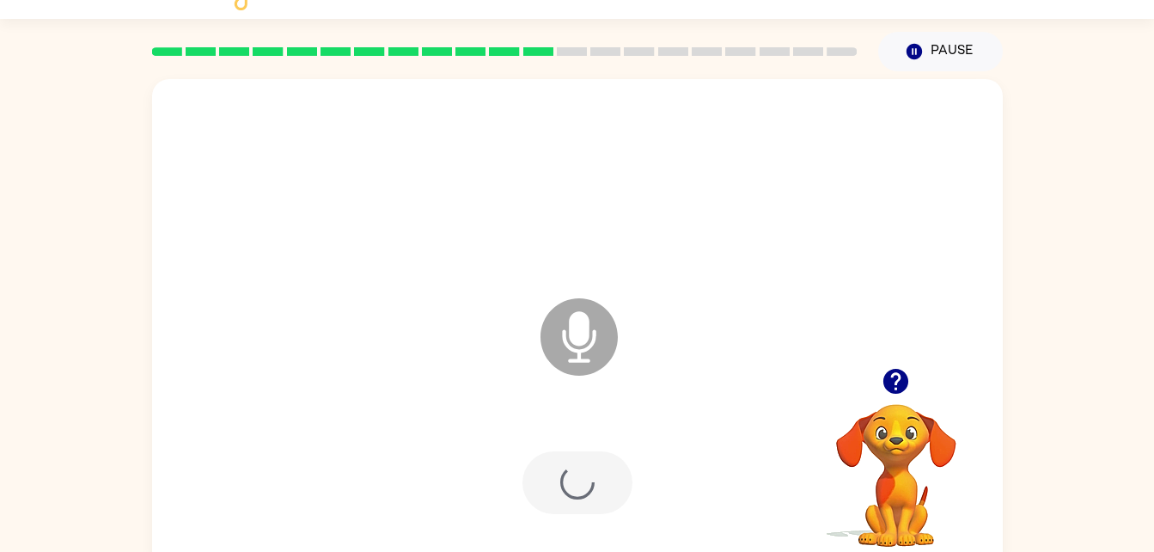
click at [600, 487] on div at bounding box center [577, 483] width 817 height 141
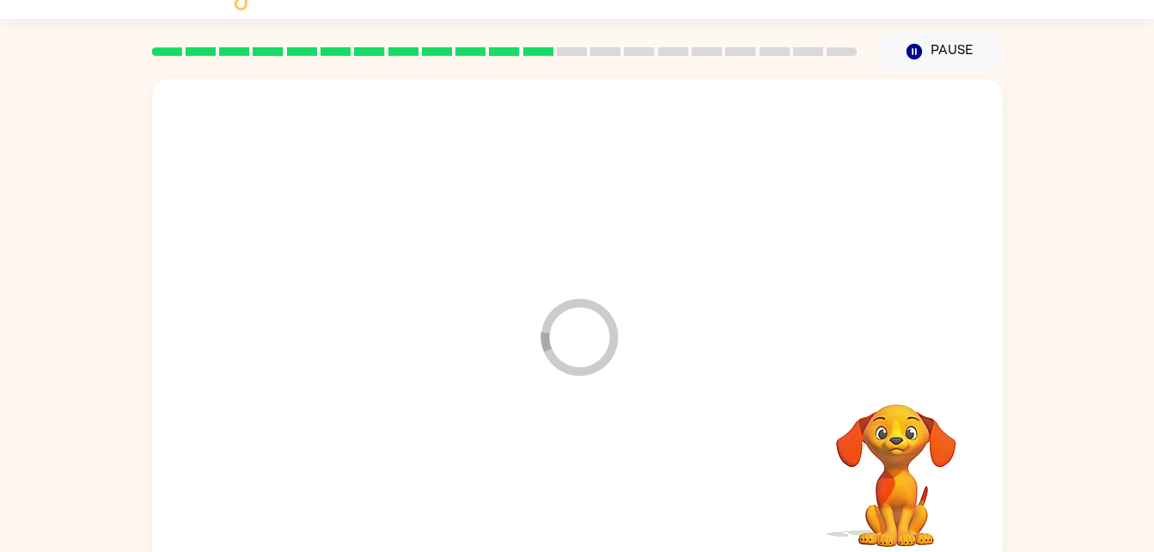
click at [600, 487] on div at bounding box center [577, 483] width 817 height 141
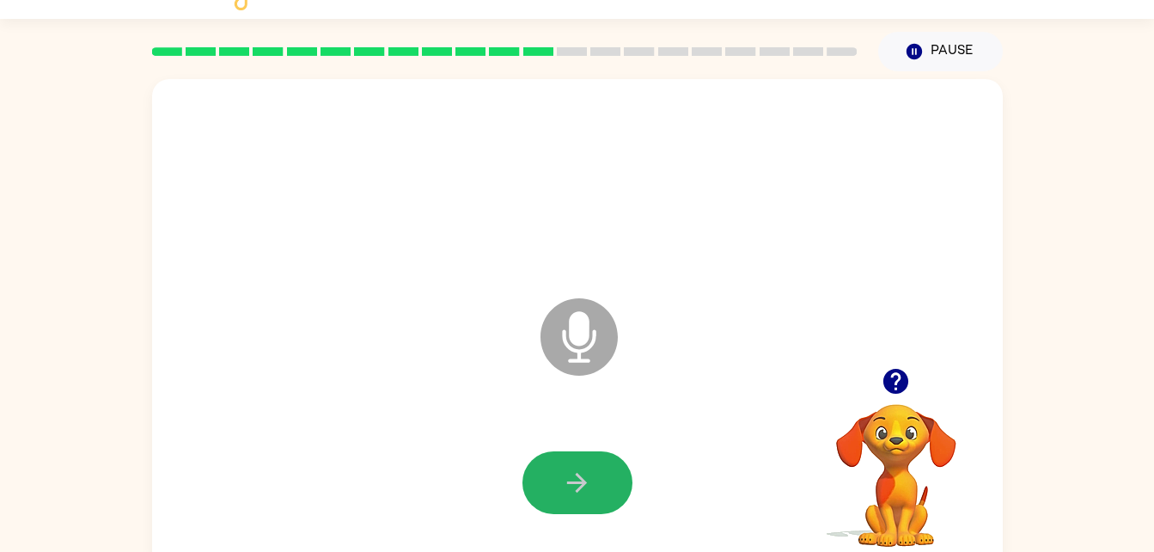
click at [600, 487] on button "button" at bounding box center [578, 482] width 110 height 63
drag, startPoint x: 600, startPoint y: 487, endPoint x: 564, endPoint y: 488, distance: 36.1
click at [564, 488] on icon "button" at bounding box center [577, 483] width 30 height 30
click at [564, 488] on div at bounding box center [578, 482] width 110 height 63
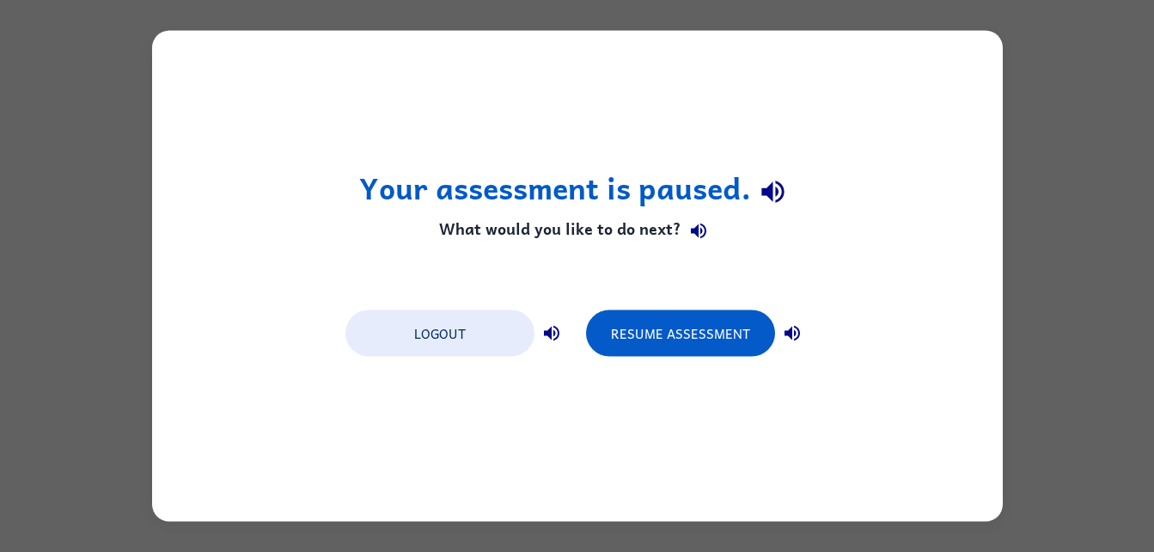
scroll to position [0, 0]
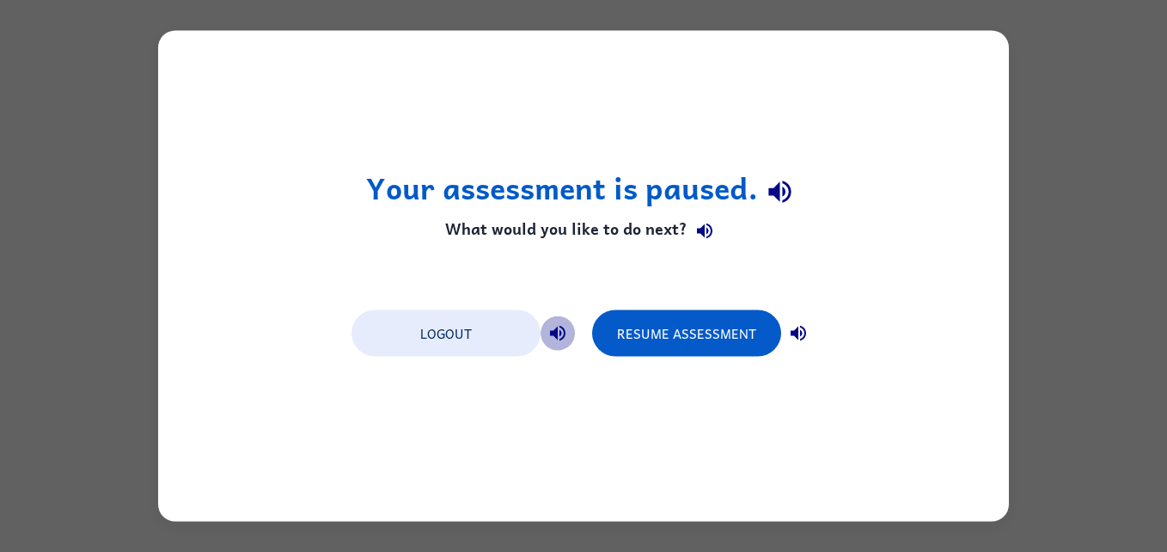
click at [564, 336] on icon "button" at bounding box center [557, 333] width 15 height 15
click at [791, 340] on icon "button" at bounding box center [798, 333] width 21 height 21
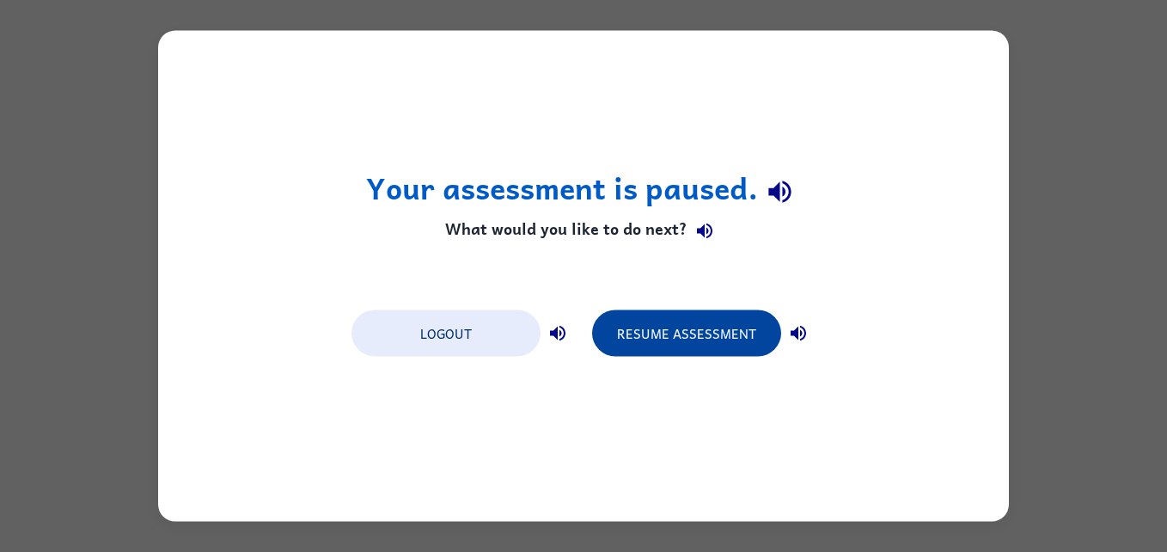
click at [699, 325] on button "Resume Assessment" at bounding box center [686, 333] width 189 height 46
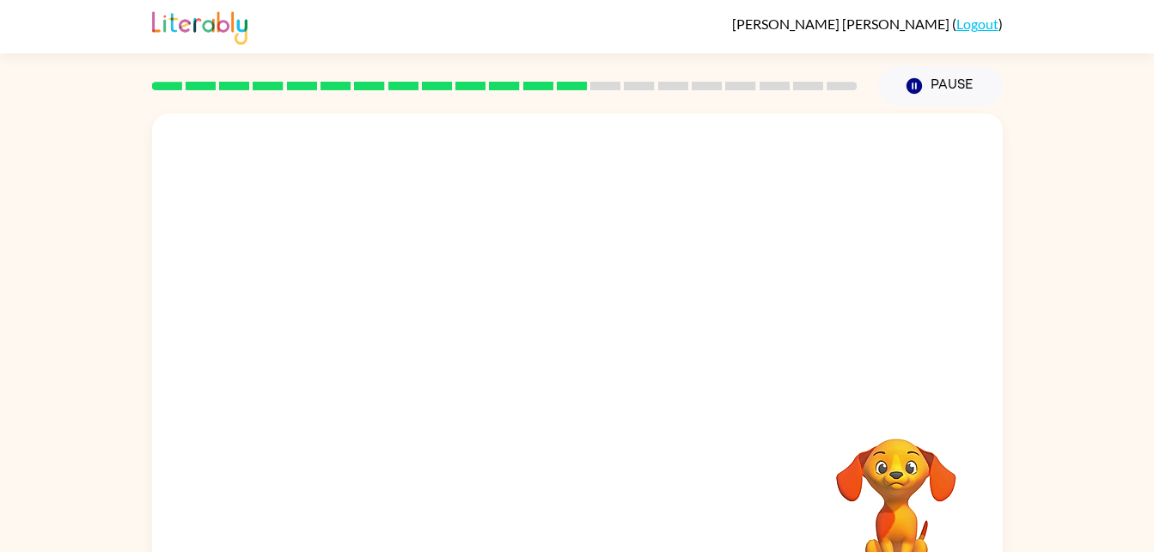
scroll to position [34, 0]
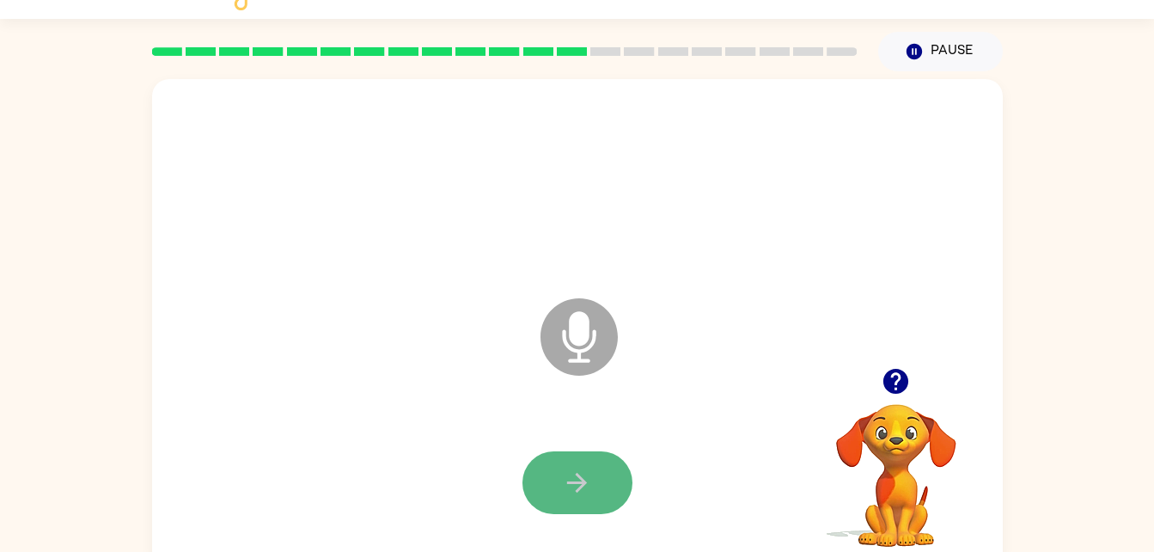
click at [561, 468] on button "button" at bounding box center [578, 482] width 110 height 63
click at [562, 469] on button "button" at bounding box center [578, 482] width 110 height 63
click at [562, 469] on div at bounding box center [577, 483] width 817 height 141
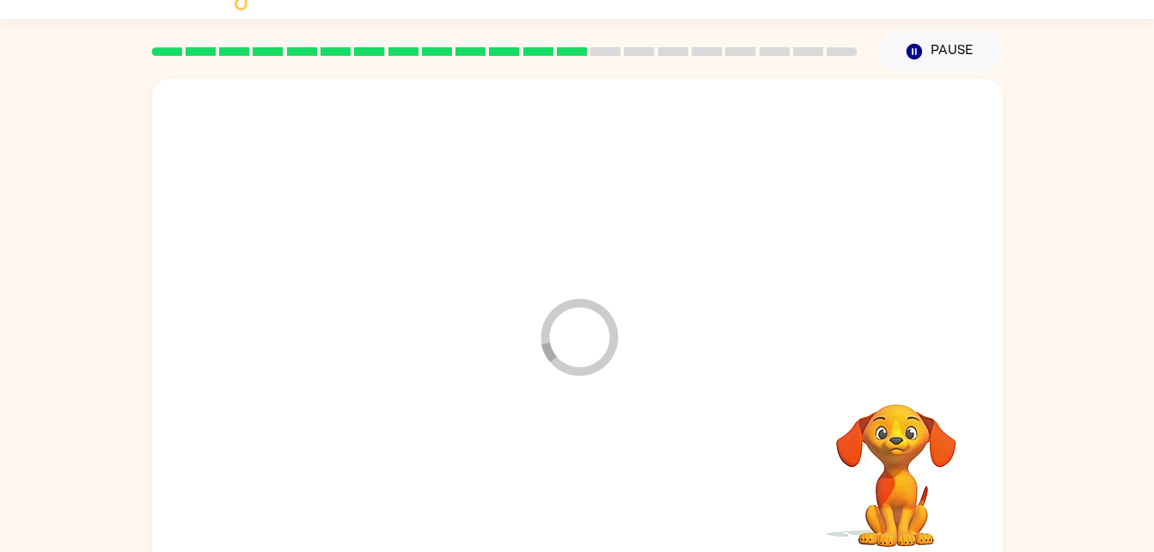
click at [562, 469] on div at bounding box center [577, 483] width 817 height 141
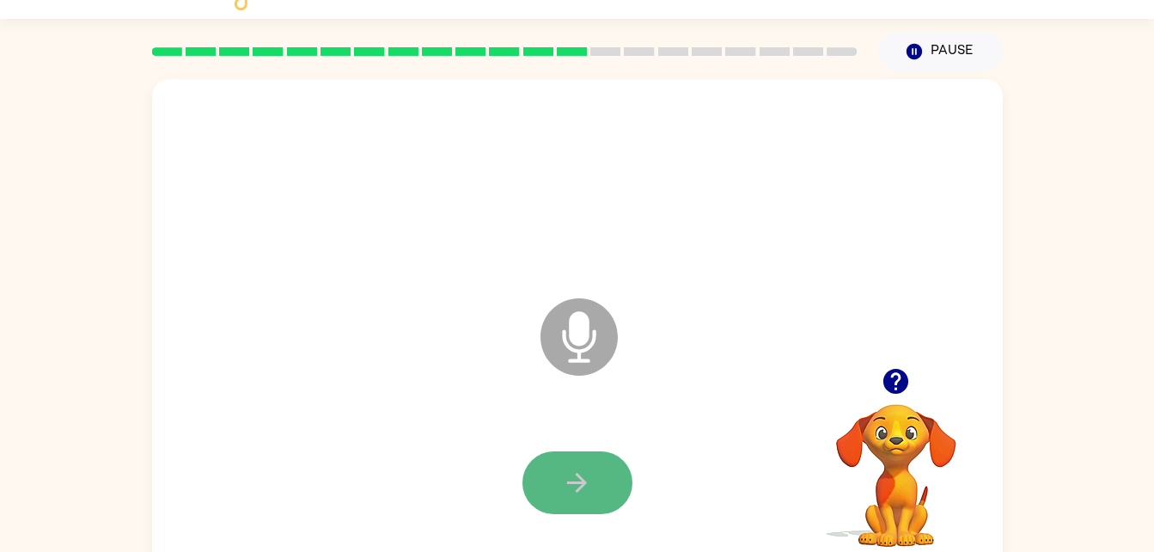
click at [556, 481] on button "button" at bounding box center [578, 482] width 110 height 63
click at [590, 484] on icon "button" at bounding box center [577, 483] width 30 height 30
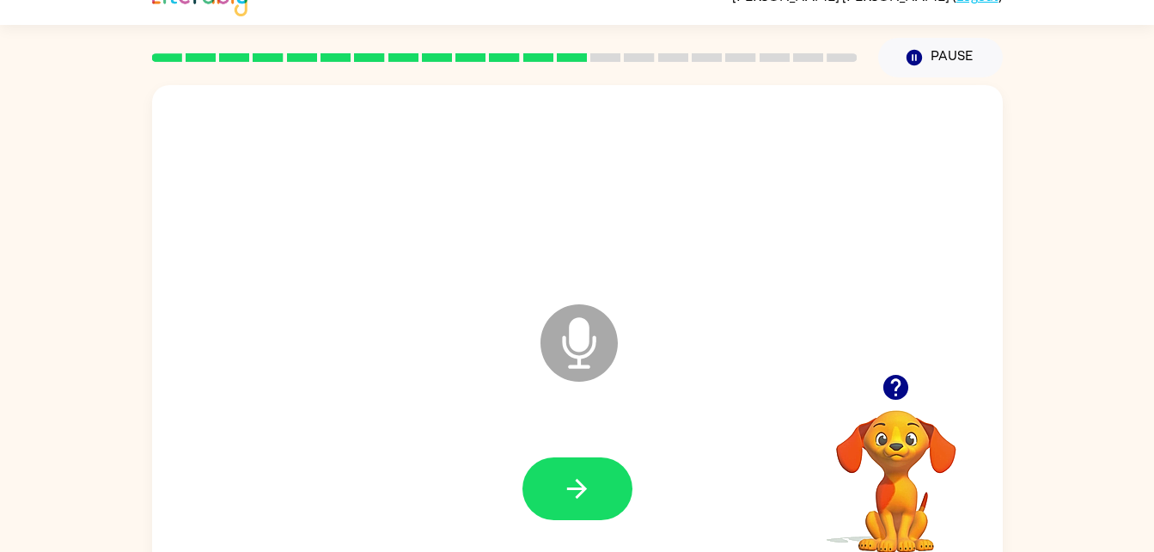
scroll to position [15, 0]
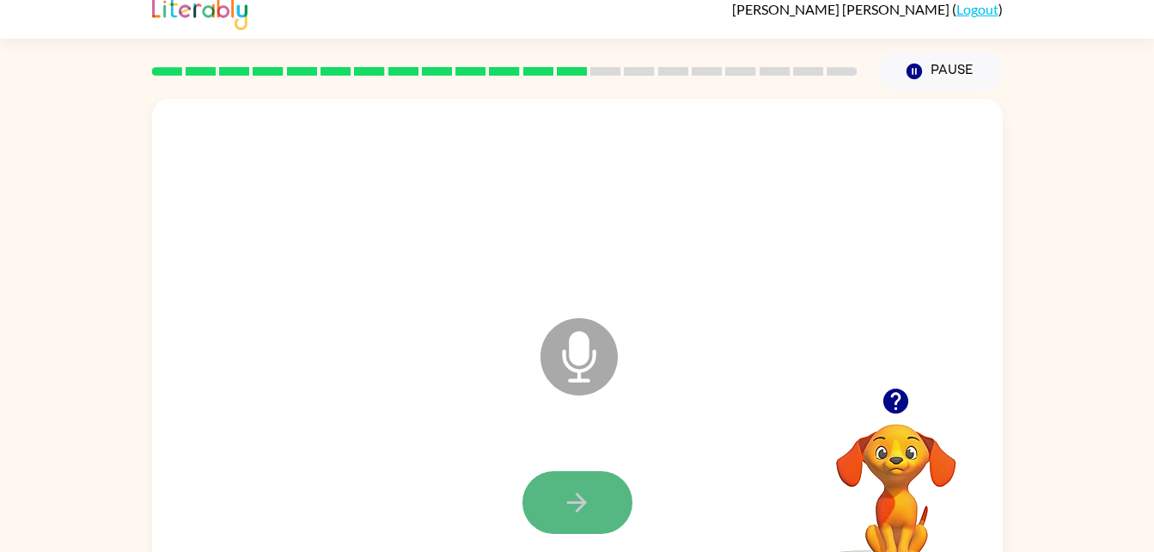
click at [579, 511] on icon "button" at bounding box center [577, 502] width 30 height 30
drag, startPoint x: 591, startPoint y: 512, endPoint x: 559, endPoint y: 499, distance: 35.1
click at [559, 499] on button "button" at bounding box center [578, 502] width 110 height 63
click at [559, 499] on div at bounding box center [578, 502] width 110 height 63
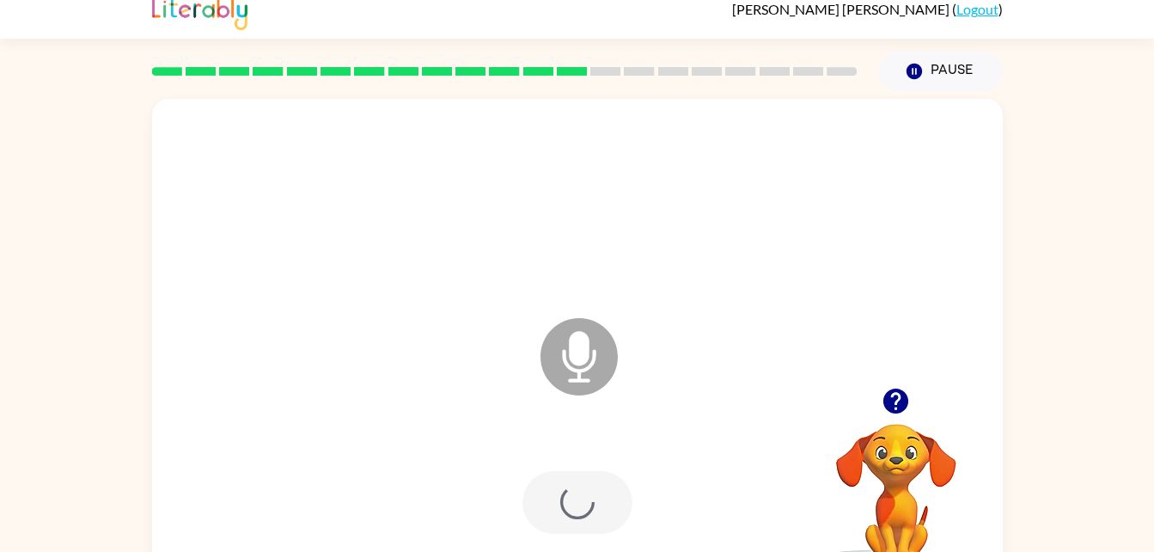
click at [559, 499] on div at bounding box center [578, 502] width 110 height 63
click at [578, 522] on button "button" at bounding box center [578, 502] width 110 height 63
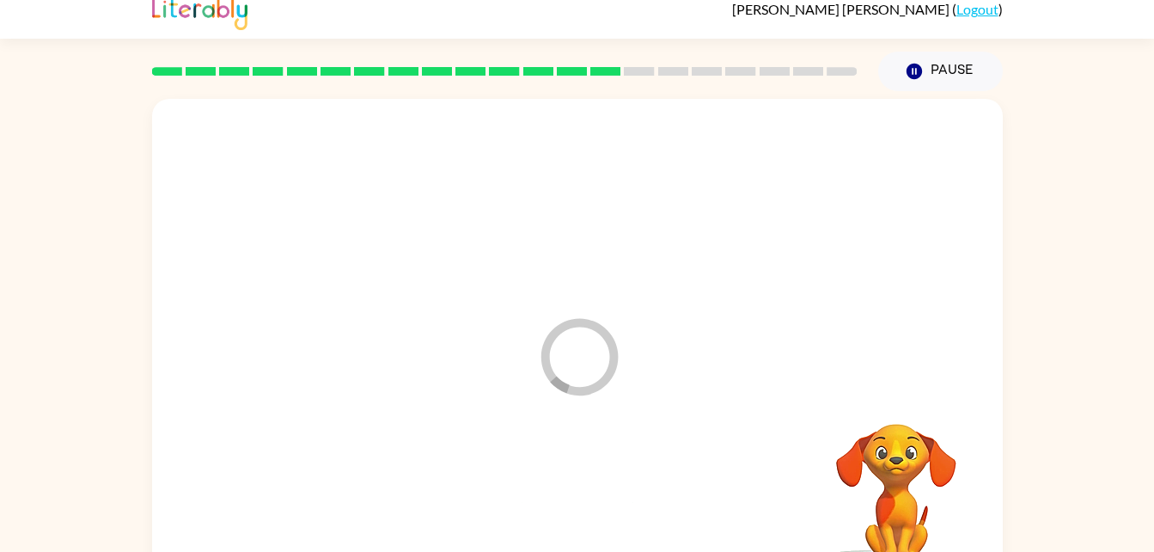
click at [578, 522] on div at bounding box center [577, 502] width 817 height 141
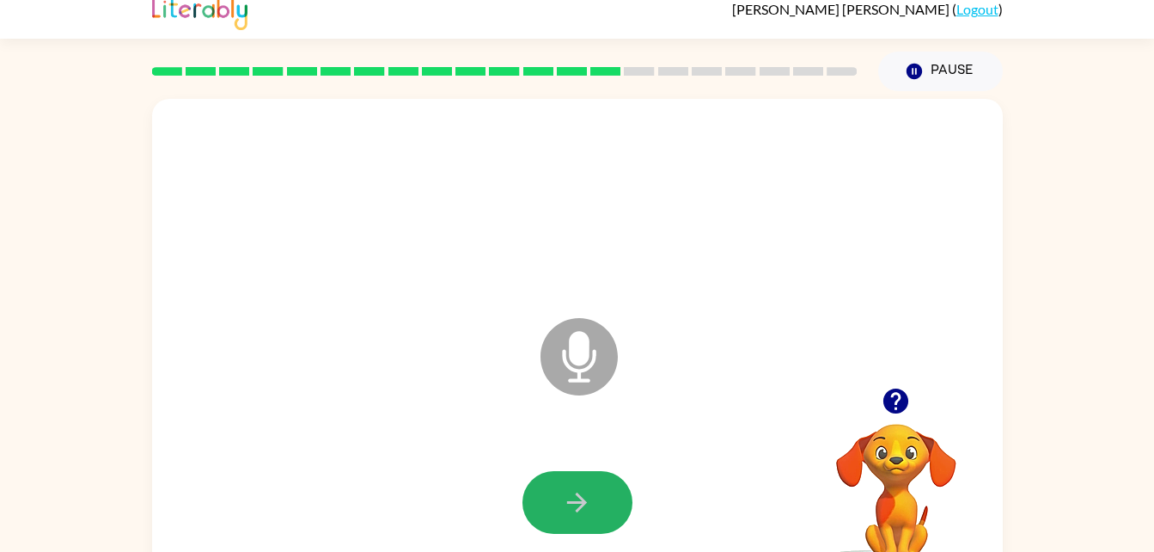
drag, startPoint x: 578, startPoint y: 522, endPoint x: 558, endPoint y: 502, distance: 28.0
click at [558, 502] on button "button" at bounding box center [578, 502] width 110 height 63
click at [604, 524] on button "button" at bounding box center [578, 502] width 110 height 63
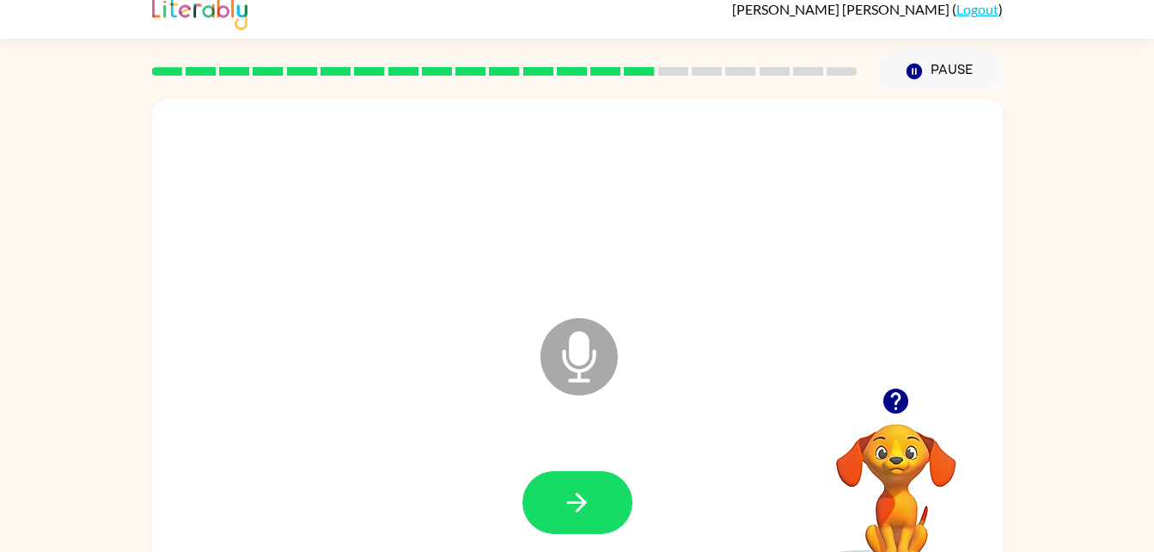
click at [604, 524] on button "button" at bounding box center [578, 502] width 110 height 63
drag, startPoint x: 604, startPoint y: 524, endPoint x: 577, endPoint y: 508, distance: 32.0
click at [577, 508] on icon "button" at bounding box center [577, 502] width 30 height 30
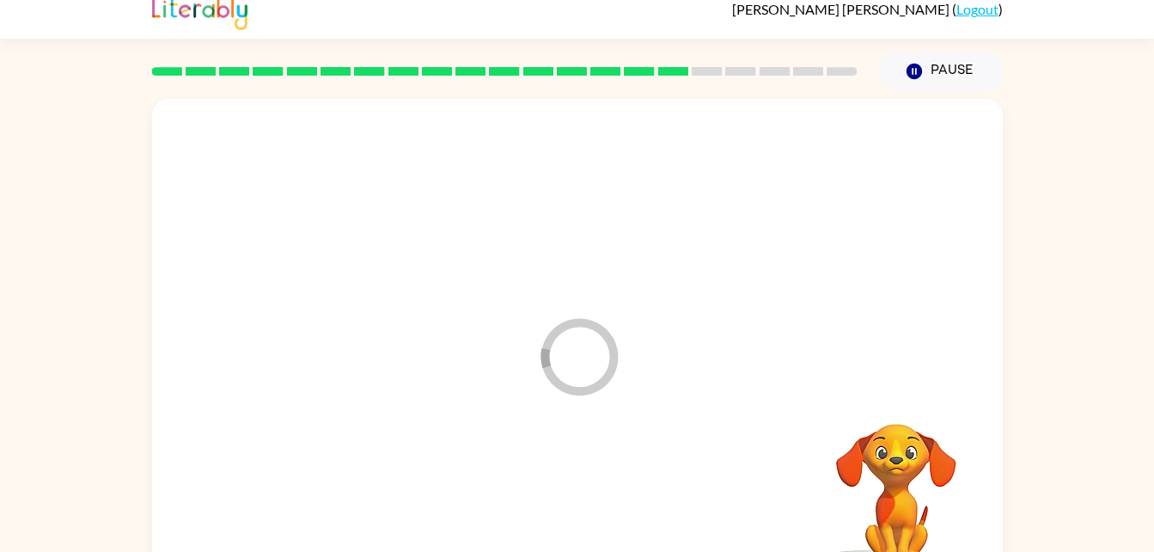
click at [577, 508] on div at bounding box center [577, 502] width 817 height 141
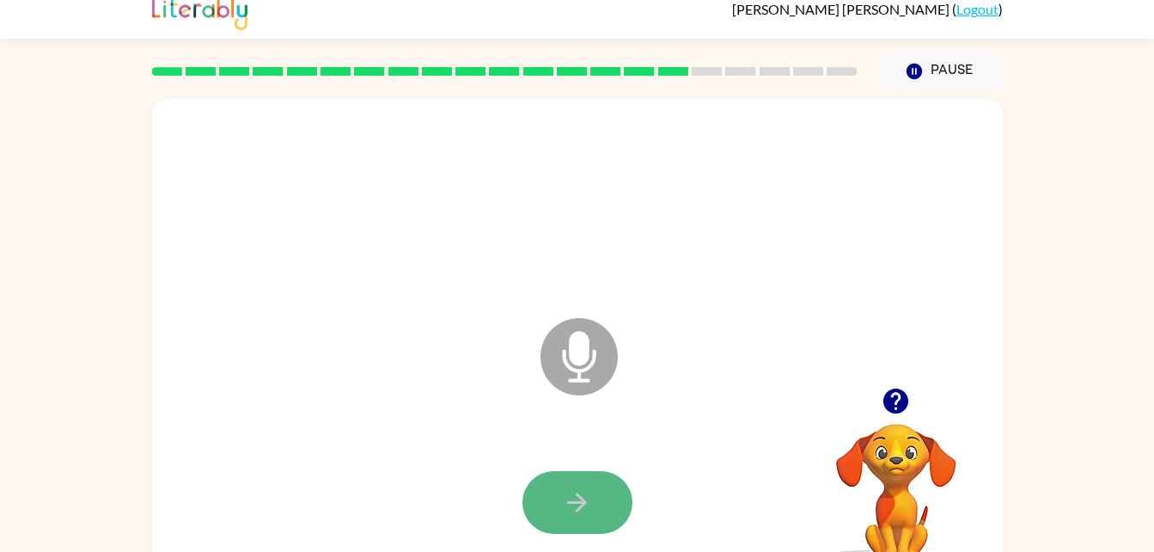
click at [586, 517] on icon "button" at bounding box center [577, 502] width 30 height 30
drag, startPoint x: 586, startPoint y: 517, endPoint x: 535, endPoint y: 456, distance: 79.2
click at [535, 456] on div at bounding box center [577, 502] width 817 height 141
click at [548, 482] on button "button" at bounding box center [578, 502] width 110 height 63
drag, startPoint x: 548, startPoint y: 482, endPoint x: 588, endPoint y: 538, distance: 68.4
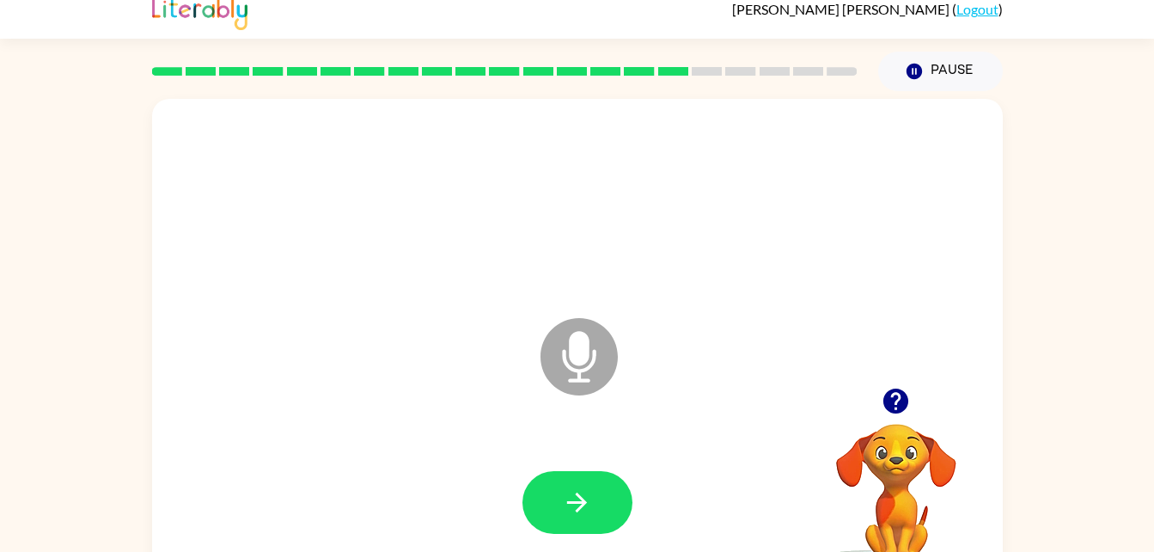
click at [588, 538] on div at bounding box center [577, 502] width 817 height 141
click at [581, 529] on button "button" at bounding box center [578, 502] width 110 height 63
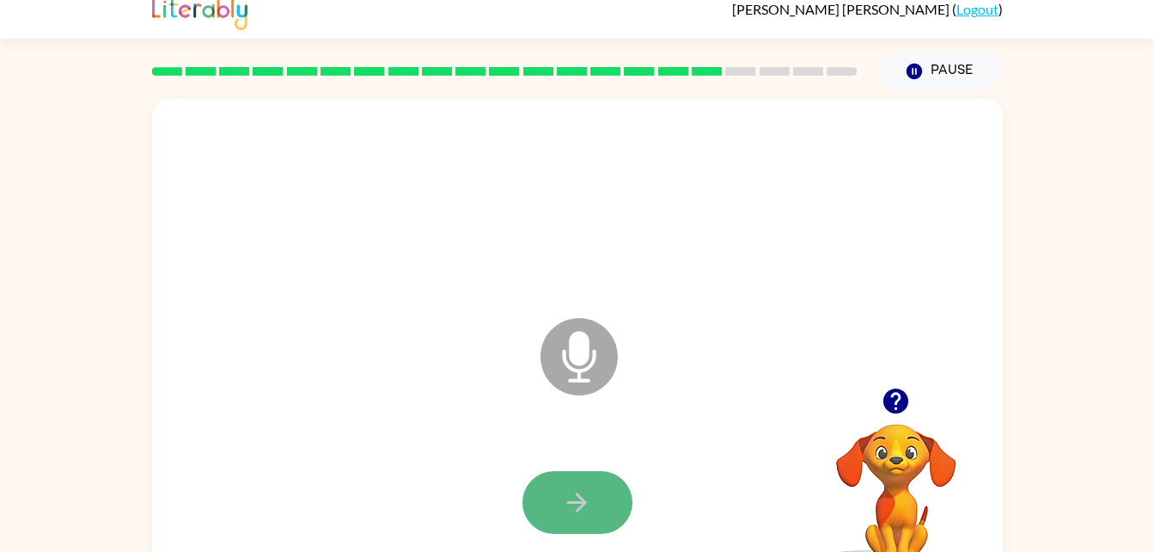
click at [578, 523] on button "button" at bounding box center [578, 502] width 110 height 63
click at [548, 469] on div at bounding box center [577, 502] width 817 height 141
click at [554, 486] on button "button" at bounding box center [578, 502] width 110 height 63
drag, startPoint x: 554, startPoint y: 486, endPoint x: 554, endPoint y: 463, distance: 22.4
click at [554, 463] on div at bounding box center [577, 502] width 817 height 141
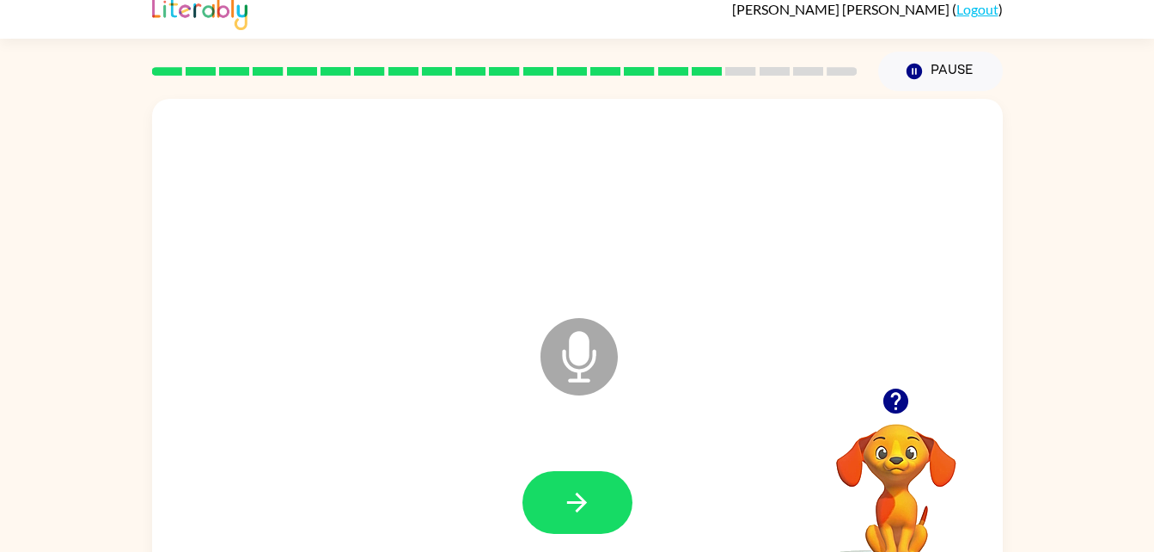
click at [554, 463] on div at bounding box center [577, 502] width 817 height 141
click at [554, 486] on button "button" at bounding box center [578, 502] width 110 height 63
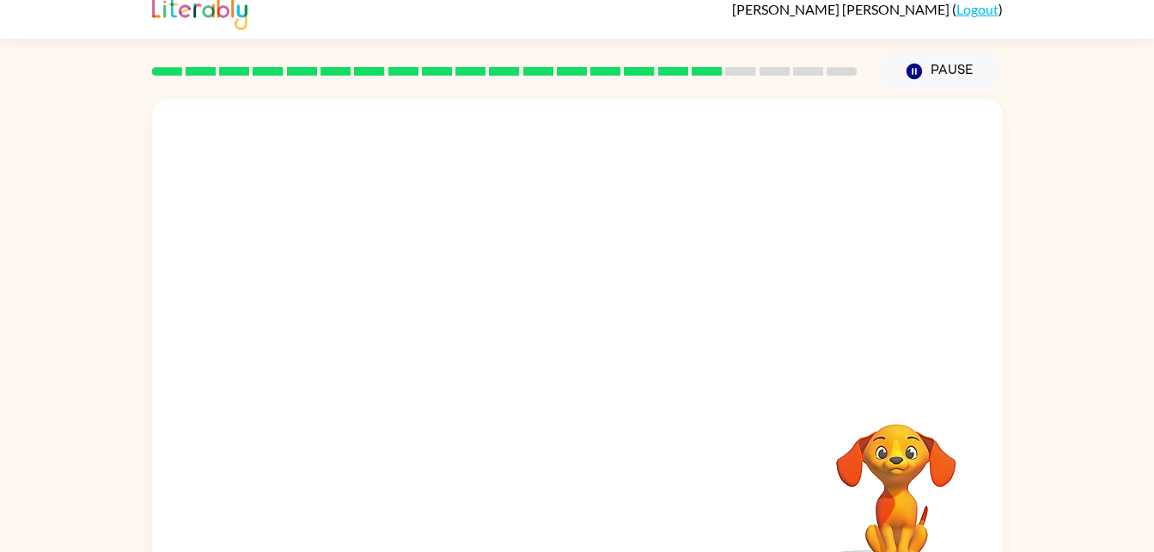
click at [554, 486] on div at bounding box center [577, 502] width 817 height 141
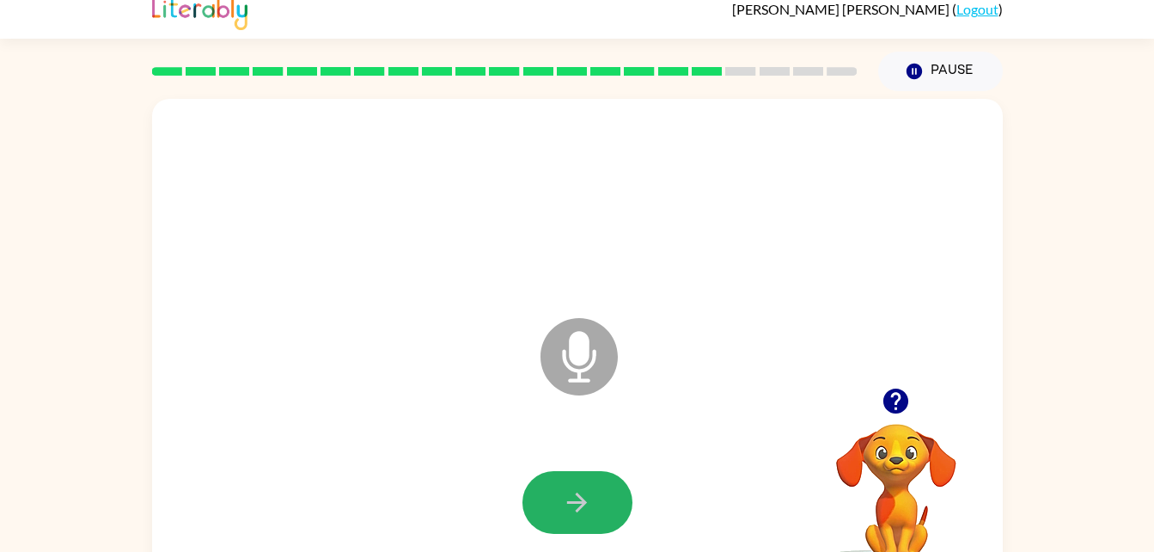
click at [554, 486] on button "button" at bounding box center [578, 502] width 110 height 63
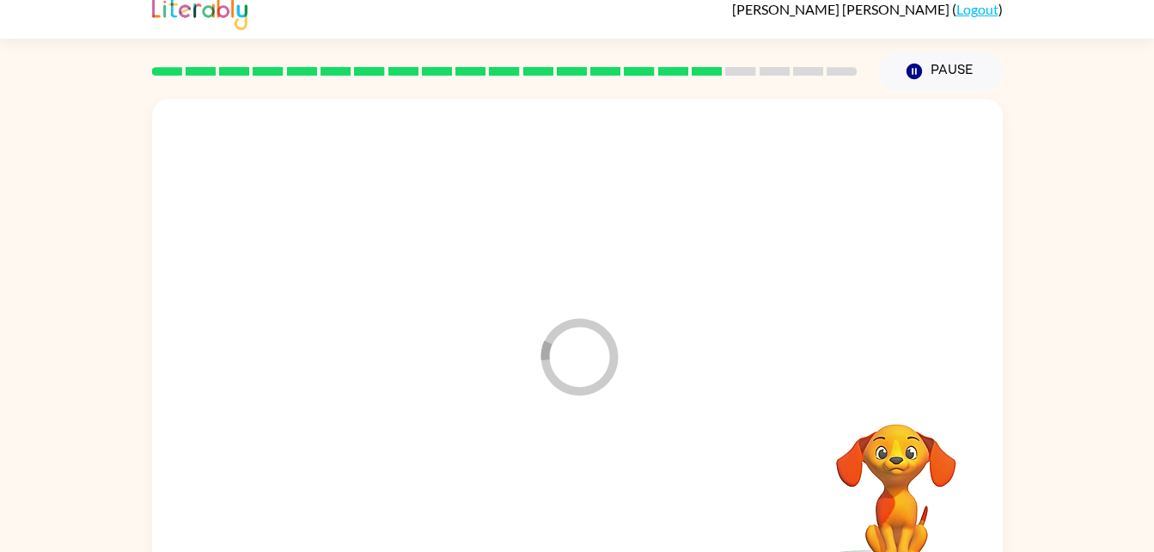
drag, startPoint x: 554, startPoint y: 486, endPoint x: 495, endPoint y: 425, distance: 84.5
click at [495, 425] on div at bounding box center [577, 344] width 851 height 491
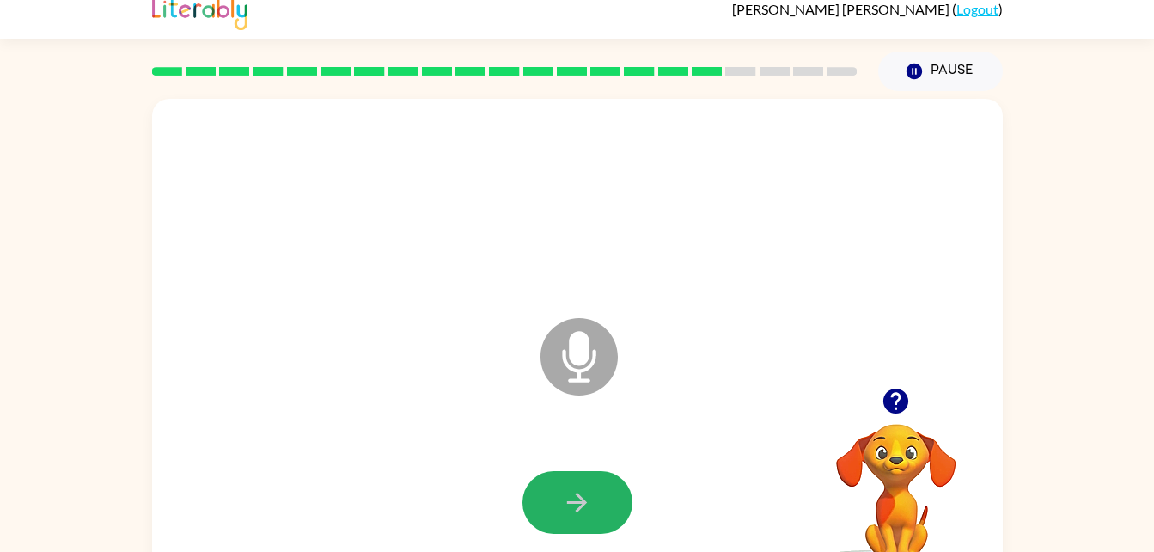
drag, startPoint x: 576, startPoint y: 505, endPoint x: 536, endPoint y: 498, distance: 40.1
click at [536, 498] on button "button" at bounding box center [578, 502] width 110 height 63
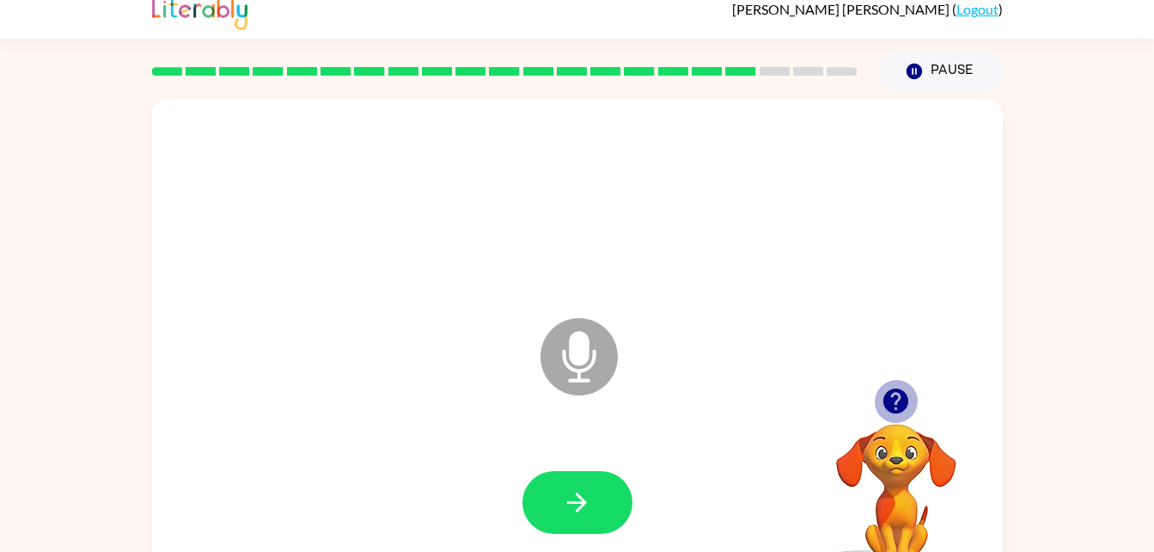
click at [884, 406] on icon "button" at bounding box center [896, 401] width 25 height 25
click at [581, 468] on div at bounding box center [577, 502] width 817 height 141
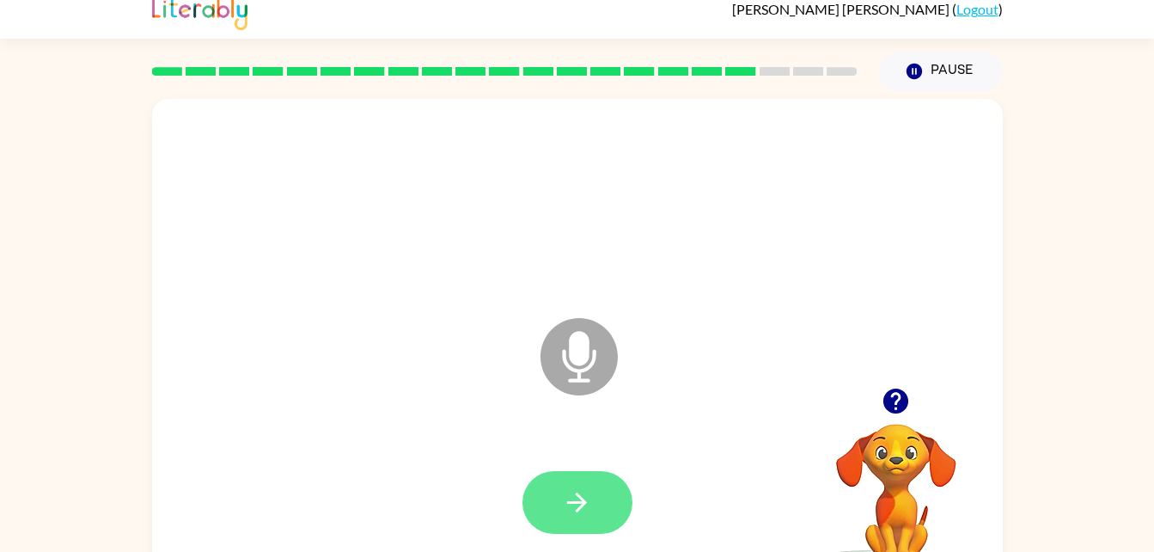
click at [553, 499] on button "button" at bounding box center [578, 502] width 110 height 63
click at [519, 505] on div at bounding box center [577, 502] width 817 height 141
click at [541, 509] on button "button" at bounding box center [578, 502] width 110 height 63
click at [539, 488] on button "button" at bounding box center [578, 502] width 110 height 63
click at [554, 505] on button "button" at bounding box center [578, 502] width 110 height 63
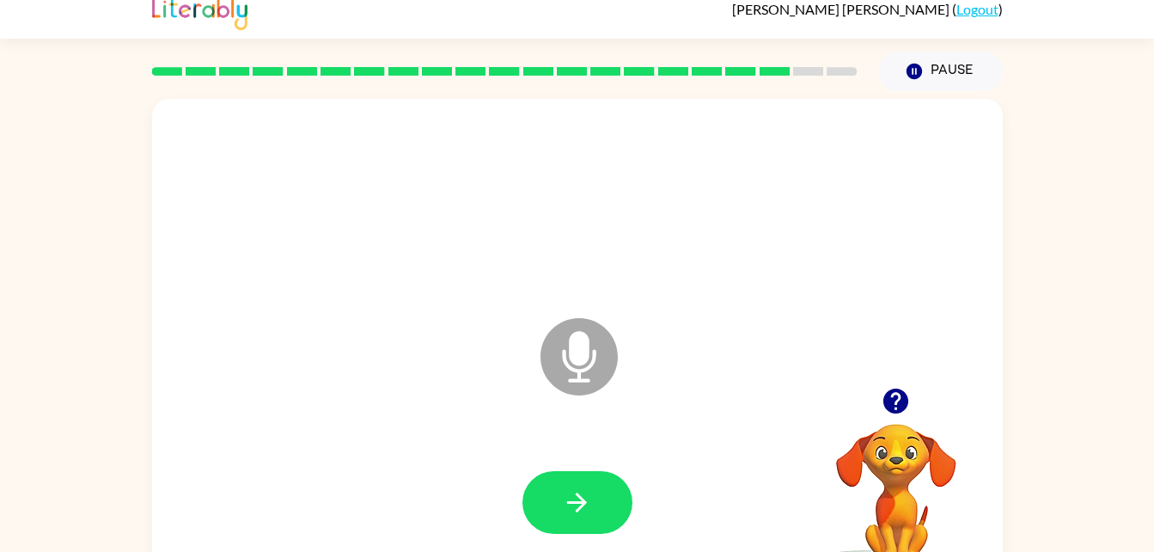
click at [554, 505] on button "button" at bounding box center [578, 502] width 110 height 63
click at [674, 352] on icon "Microphone The Microphone is here when it is your turn to talk" at bounding box center [665, 378] width 258 height 129
click at [562, 546] on div at bounding box center [577, 502] width 817 height 141
click at [573, 519] on button "button" at bounding box center [578, 502] width 110 height 63
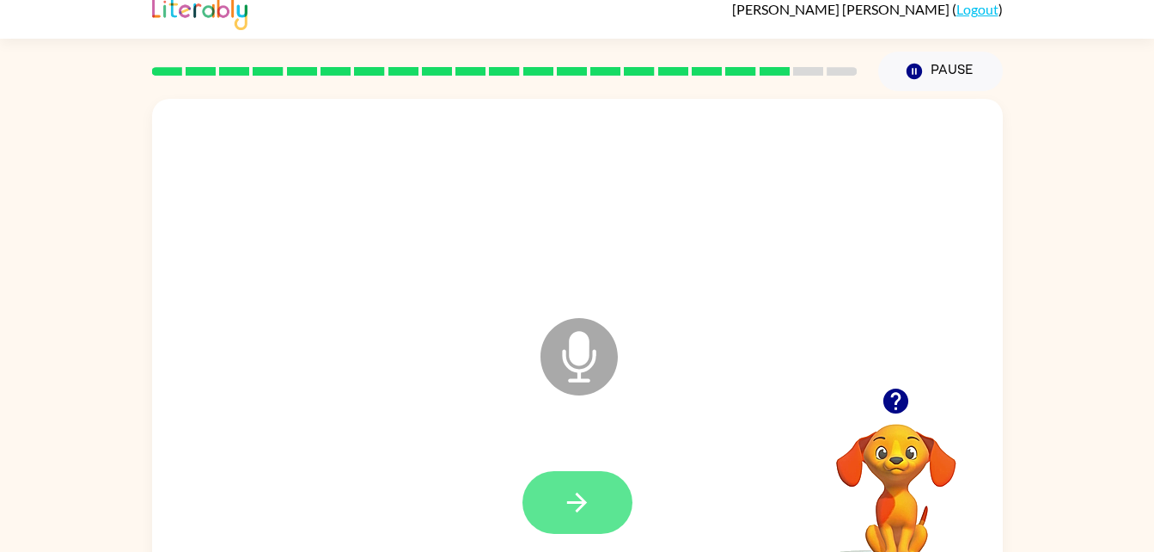
click at [553, 529] on button "button" at bounding box center [578, 502] width 110 height 63
click at [553, 529] on div at bounding box center [578, 502] width 110 height 63
click at [571, 515] on icon "button" at bounding box center [577, 502] width 30 height 30
drag, startPoint x: 571, startPoint y: 515, endPoint x: 553, endPoint y: 478, distance: 41.1
click at [553, 478] on button "button" at bounding box center [578, 502] width 110 height 63
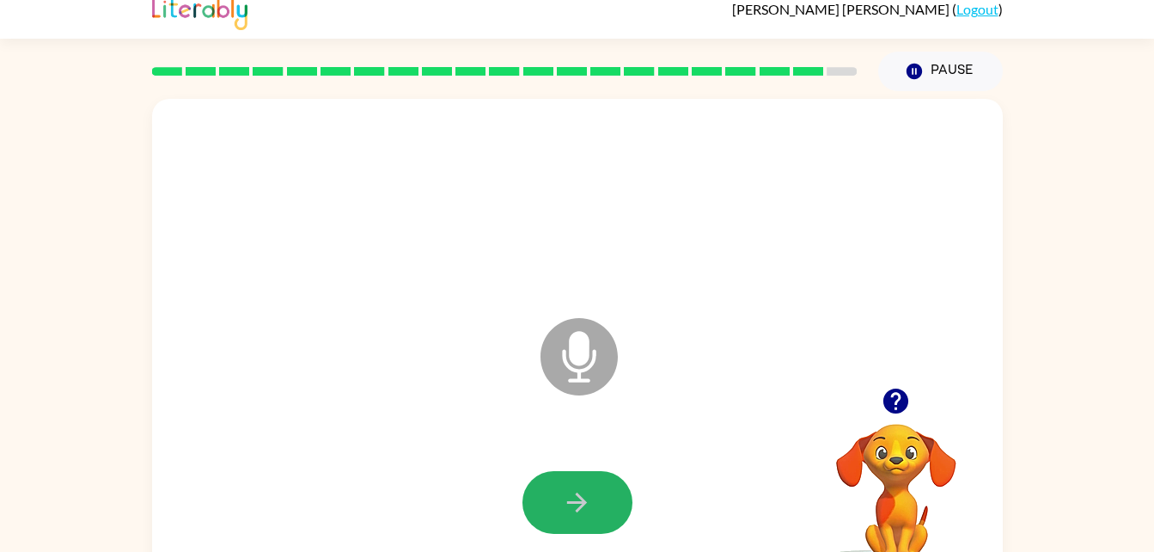
click at [553, 478] on button "button" at bounding box center [578, 502] width 110 height 63
click at [566, 532] on button "button" at bounding box center [578, 502] width 110 height 63
